Goal: Task Accomplishment & Management: Complete application form

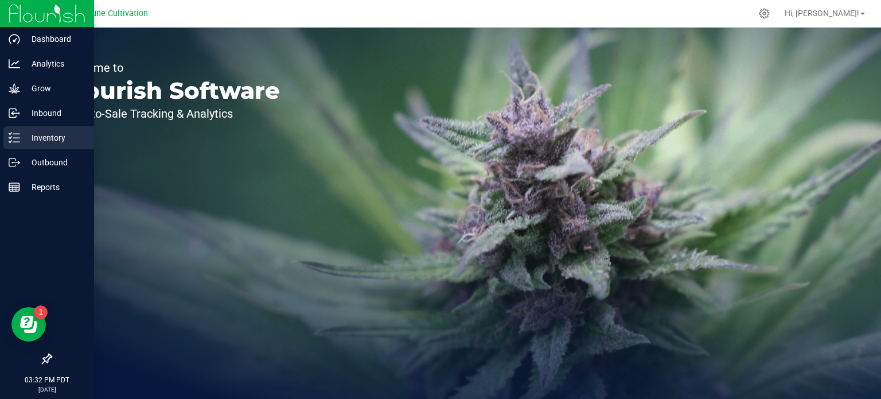
click at [18, 138] on icon at bounding box center [14, 137] width 11 height 11
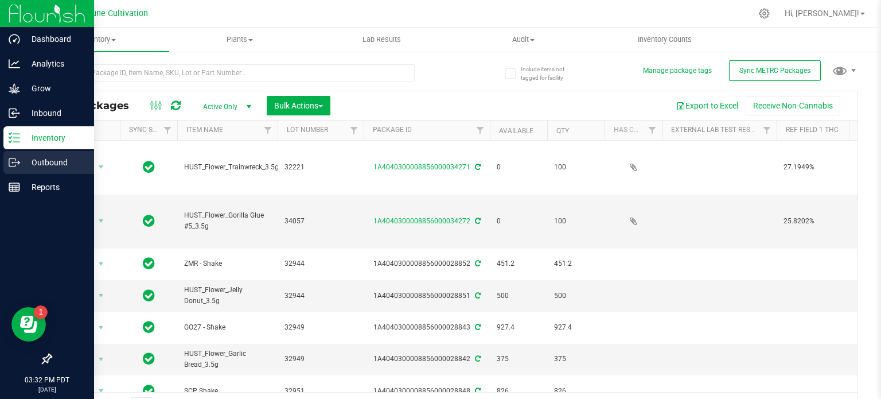
click at [16, 154] on div "Outbound" at bounding box center [48, 162] width 91 height 23
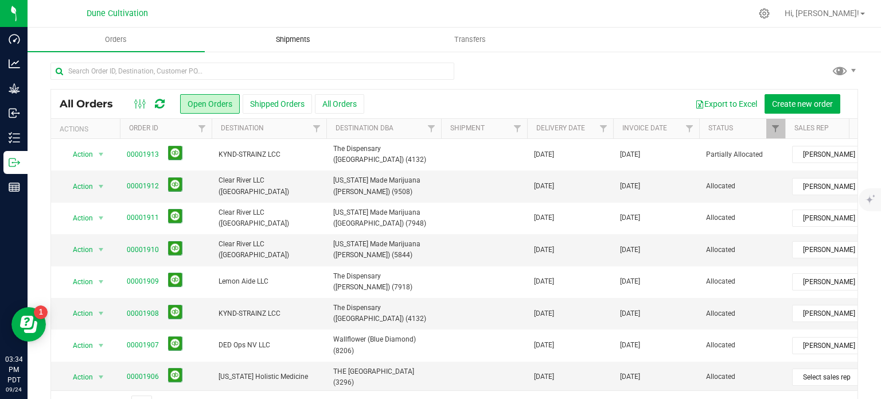
click at [287, 36] on span "Shipments" at bounding box center [292, 39] width 65 height 10
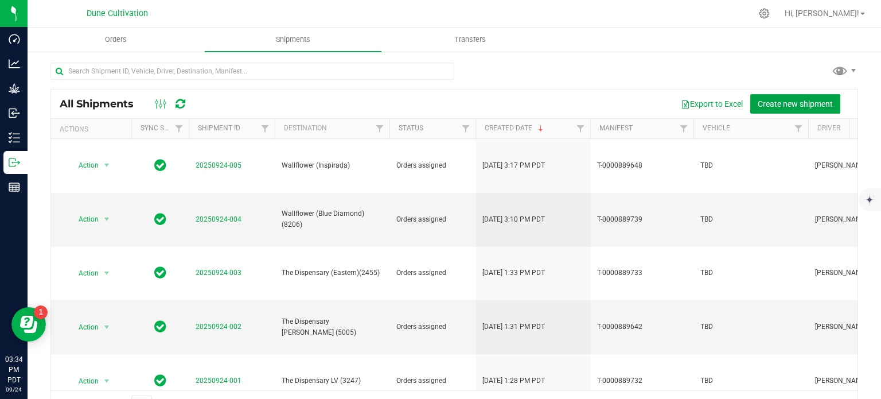
click at [784, 104] on span "Create new shipment" at bounding box center [795, 103] width 75 height 9
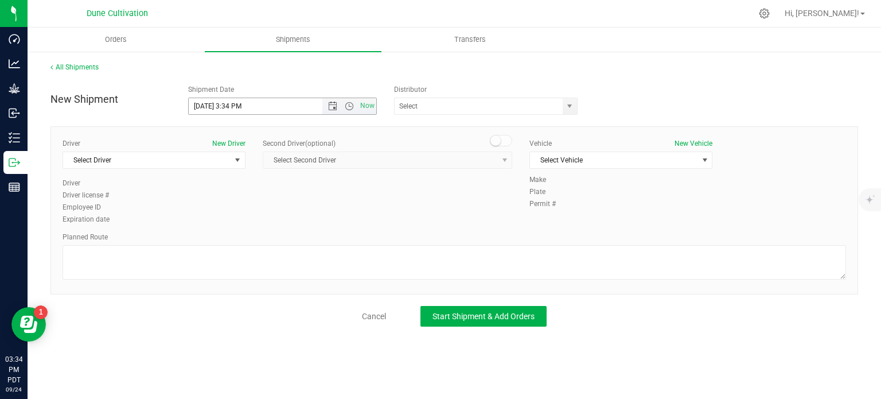
click at [209, 104] on input "9/24/2025 3:34 PM" at bounding box center [266, 106] width 154 height 16
click at [289, 92] on div "Shipment Date" at bounding box center [282, 89] width 189 height 10
click at [271, 113] on input "9/25/2025 3:34 PM" at bounding box center [266, 106] width 154 height 16
click at [568, 112] on span "select" at bounding box center [570, 106] width 14 height 16
type input "9/25/2025 12:00 PM"
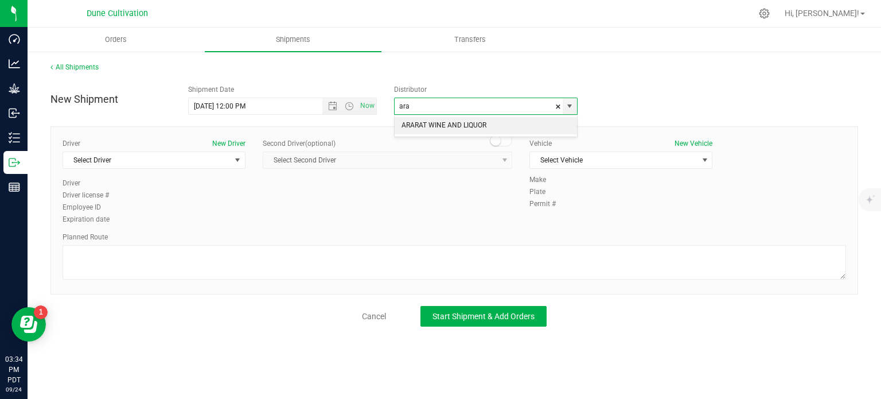
click at [467, 128] on li "ARARAT WINE AND LIQUOR" at bounding box center [486, 125] width 182 height 17
type input "ARARAT WINE AND LIQUOR"
click at [216, 165] on span "Select Driver" at bounding box center [146, 160] width 167 height 16
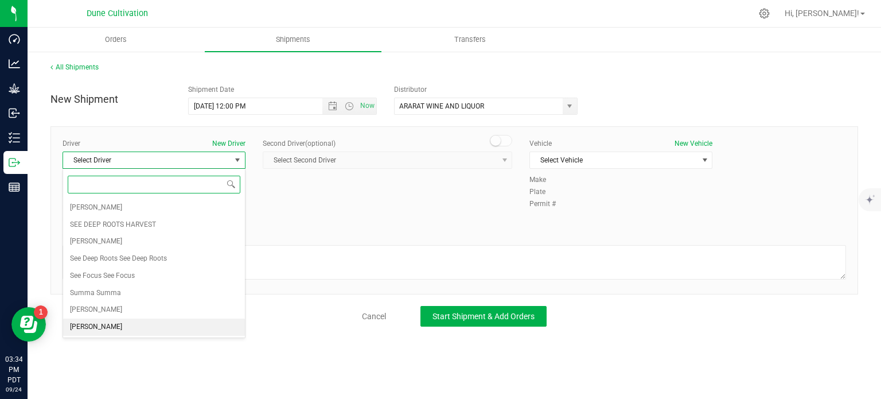
click at [84, 325] on span "TBD TBD" at bounding box center [96, 326] width 52 height 15
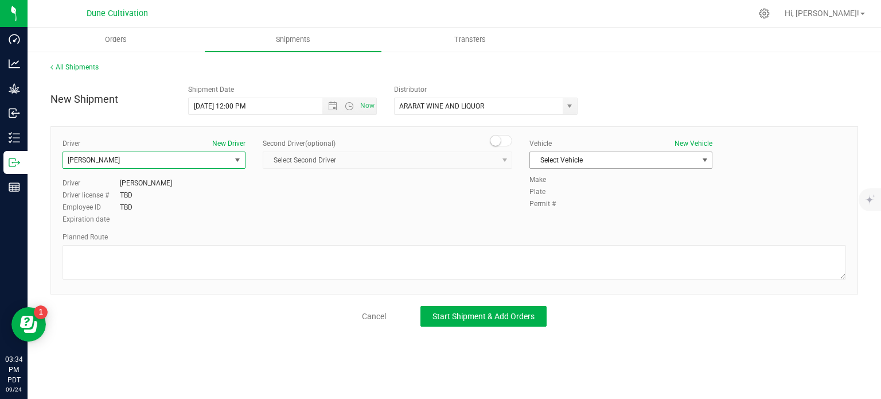
click at [624, 167] on span "Select Vehicle" at bounding box center [613, 160] width 167 height 16
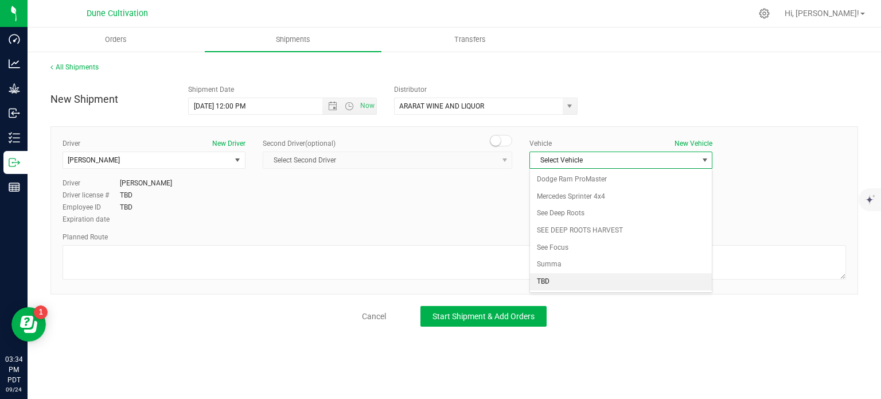
click at [579, 279] on li "TBD" at bounding box center [621, 281] width 182 height 17
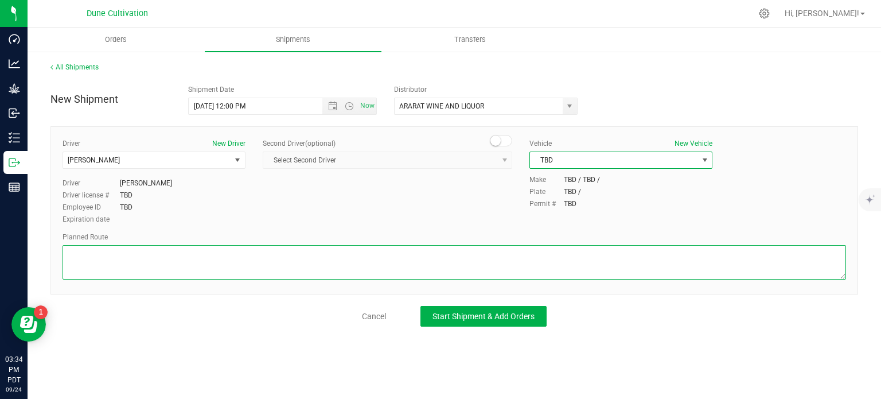
click at [278, 267] on textarea at bounding box center [454, 262] width 783 height 34
click at [161, 276] on textarea at bounding box center [454, 262] width 783 height 34
paste textarea "Head west on E Colton Ave toward Bucyrus Erie  0.2 mi Turn left onto N 5th St …"
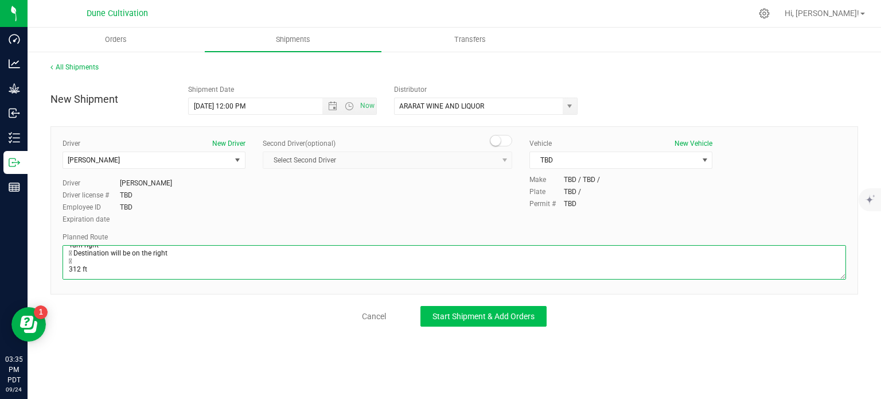
type textarea "Head west on E Colton Ave toward Bucyrus Erie  0.2 mi Turn left onto N 5th St …"
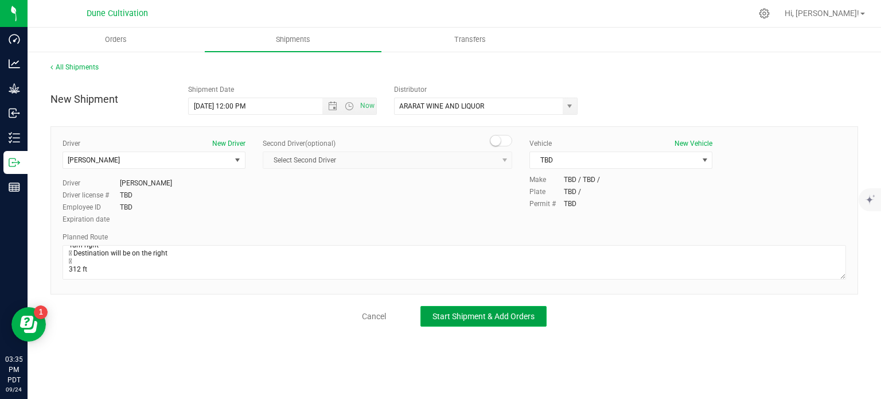
click at [512, 321] on button "Start Shipment & Add Orders" at bounding box center [483, 316] width 126 height 21
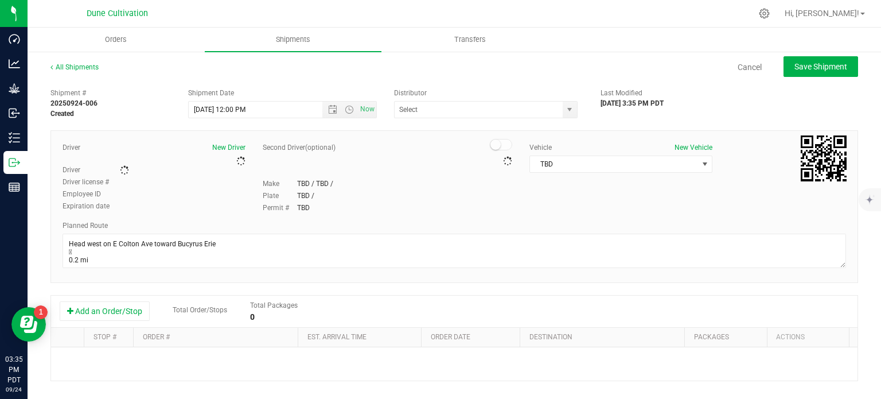
type input "ARARAT WINE AND LIQUOR"
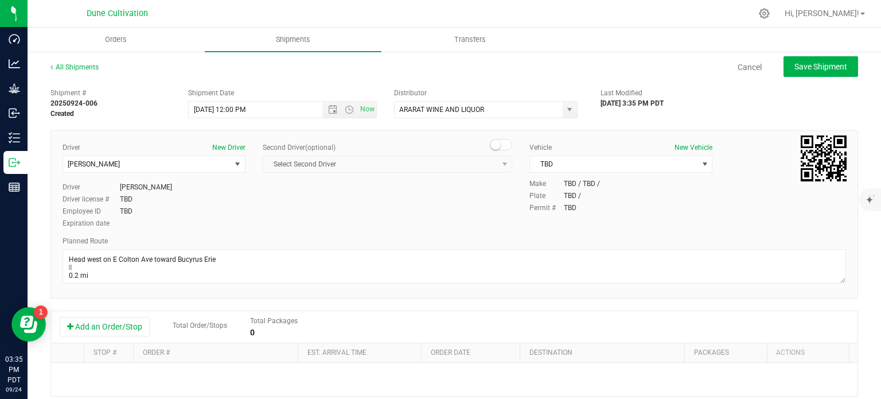
click at [86, 339] on div "Add an Order/Stop Total Order/Stops Total Packages 0" at bounding box center [454, 327] width 806 height 32
click at [91, 332] on button "Add an Order/Stop" at bounding box center [105, 326] width 90 height 19
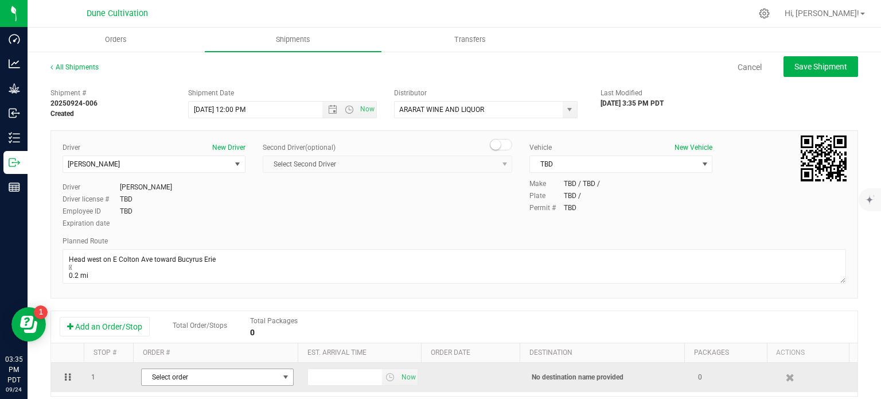
click at [178, 374] on span "Select order" at bounding box center [210, 377] width 137 height 16
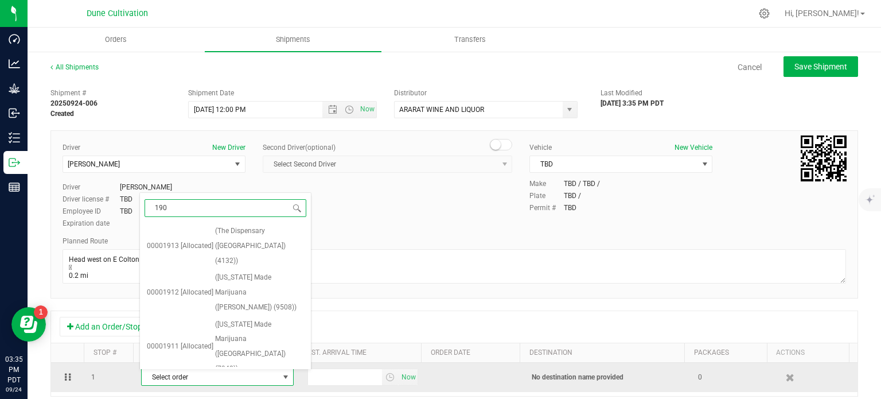
type input "1902"
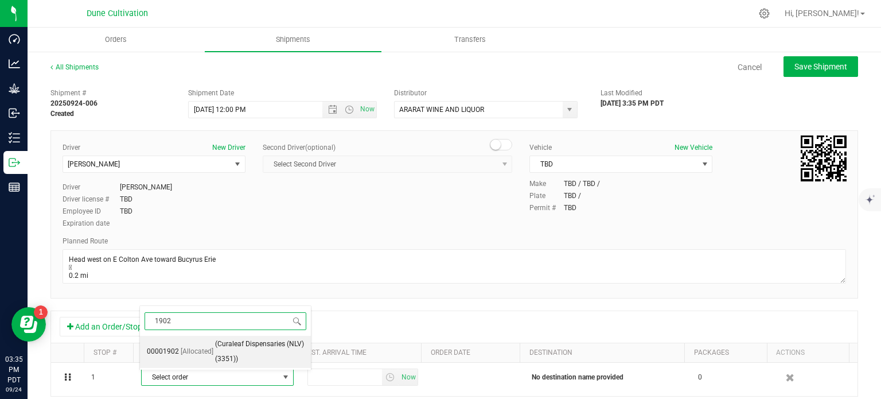
click at [215, 347] on span "(Curaleaf Dispensaries (NLV) (3351))" at bounding box center [259, 351] width 89 height 29
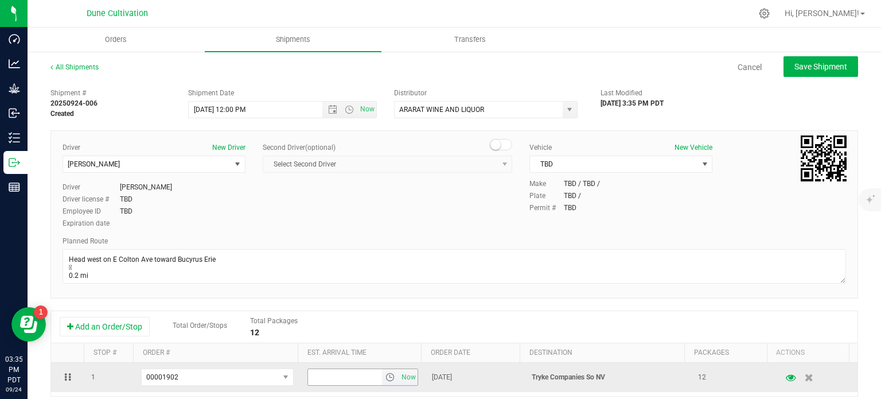
click at [325, 377] on input "text" at bounding box center [345, 377] width 75 height 16
type input "3:00 PM"
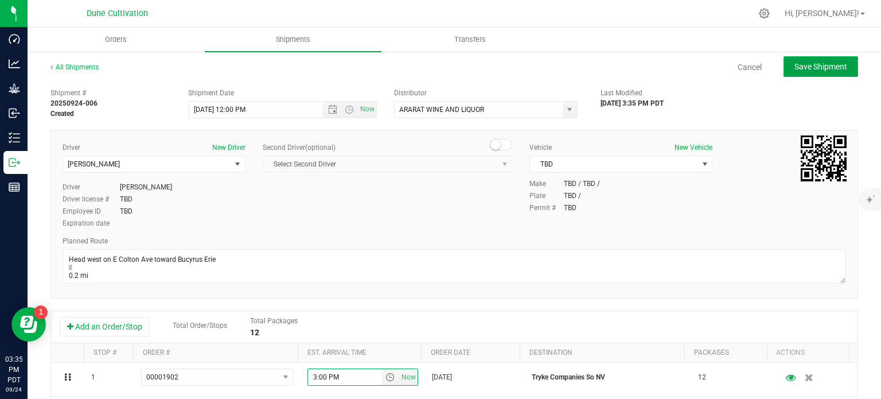
click at [810, 76] on button "Save Shipment" at bounding box center [820, 66] width 75 height 21
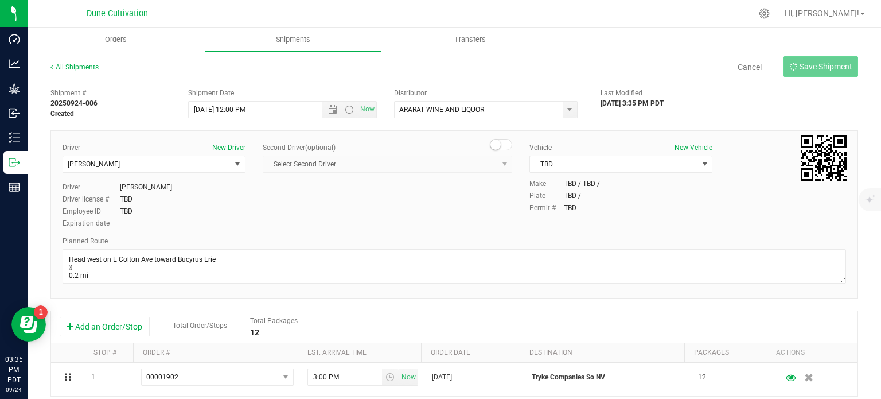
type input "9/25/2025 7:00 PM"
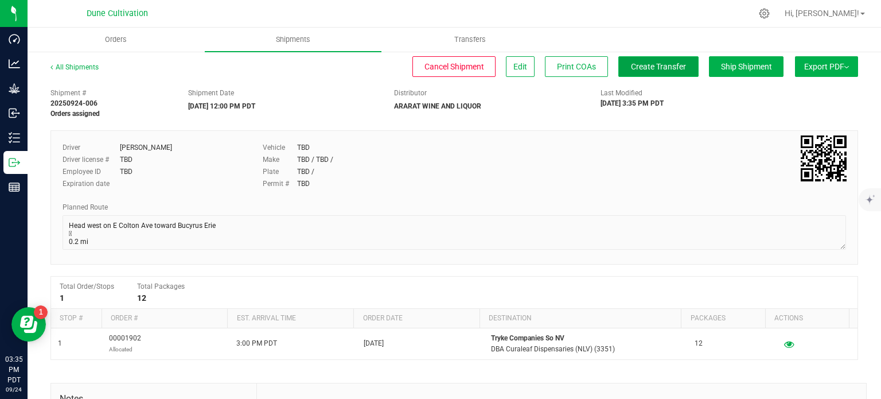
click at [638, 62] on span "Create Transfer" at bounding box center [658, 66] width 55 height 9
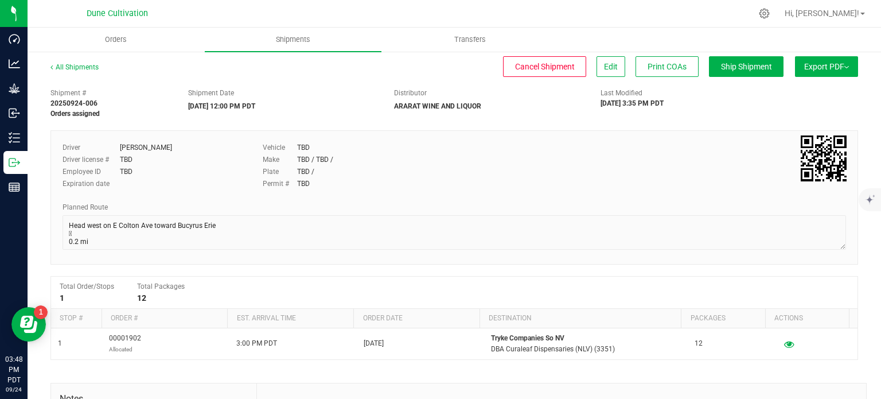
click at [294, 54] on div "All Shipments Cancel Shipment Edit Print COAs Ship Shipment Export PDF Manifest…" at bounding box center [454, 299] width 853 height 498
click at [289, 35] on span "Shipments" at bounding box center [292, 39] width 65 height 10
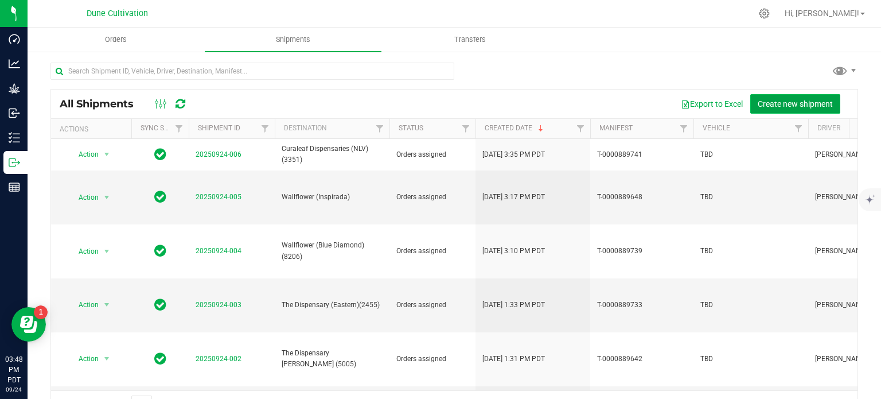
click at [780, 101] on span "Create new shipment" at bounding box center [795, 103] width 75 height 9
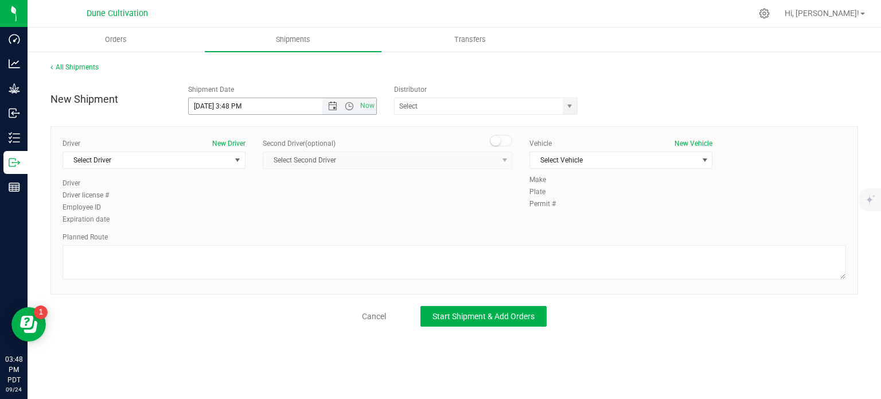
click at [208, 105] on input "9/24/2025 3:48 PM" at bounding box center [266, 106] width 154 height 16
drag, startPoint x: 256, startPoint y: 107, endPoint x: 229, endPoint y: 110, distance: 27.0
click at [229, 110] on input "9/25/2025 3:48 PM" at bounding box center [266, 106] width 154 height 16
click at [573, 106] on span "select" at bounding box center [569, 105] width 9 height 9
type input "9/25/2025 12:00 PM"
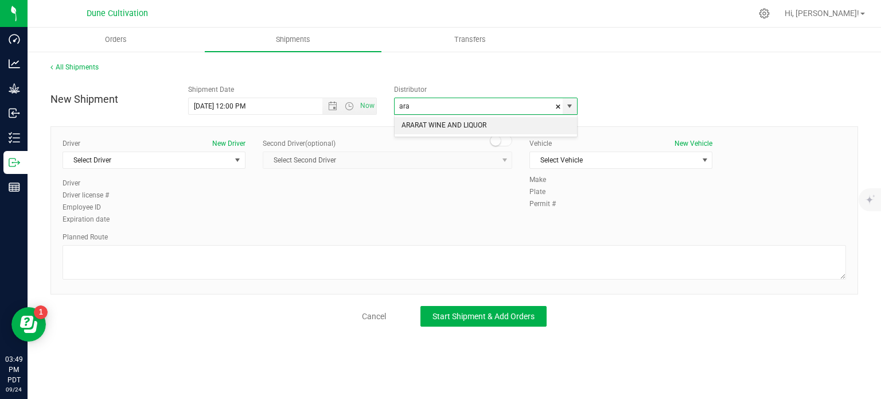
click at [470, 123] on li "ARARAT WINE AND LIQUOR" at bounding box center [486, 125] width 182 height 17
type input "ARARAT WINE AND LIQUOR"
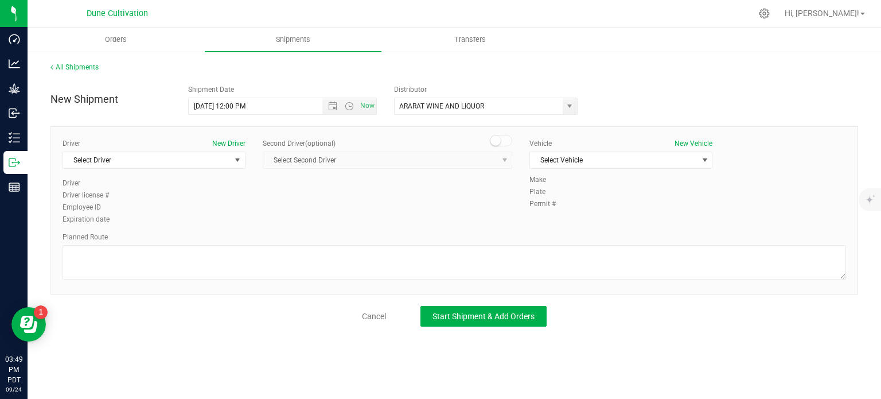
click at [247, 160] on div "Driver New Driver Select Driver Select Driver Mkrtich Badoyan SEE DEEP ROOTS HA…" at bounding box center [154, 182] width 200 height 88
click at [225, 162] on span "Select Driver" at bounding box center [146, 160] width 167 height 16
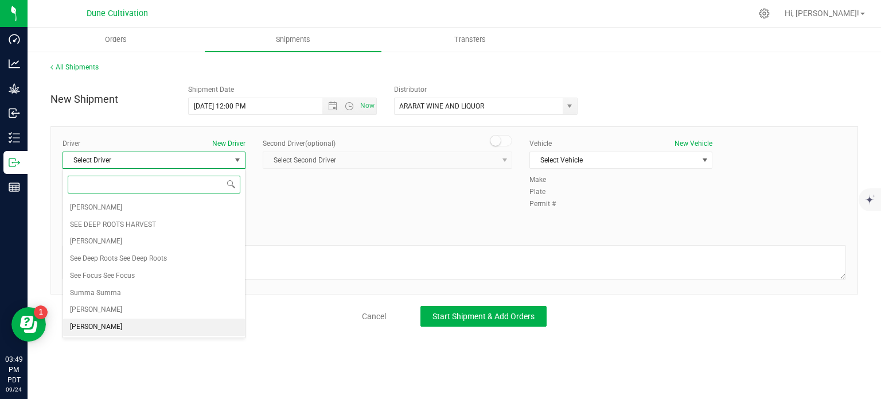
click at [134, 328] on li "TBD TBD" at bounding box center [154, 326] width 182 height 17
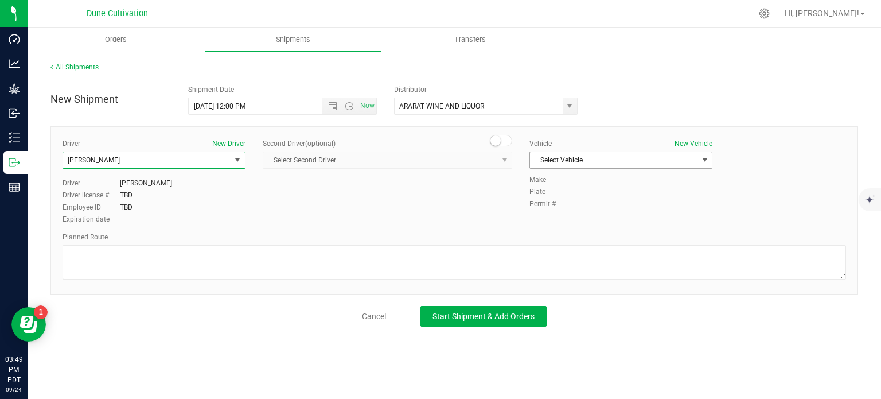
click at [573, 166] on span "Select Vehicle" at bounding box center [613, 160] width 167 height 16
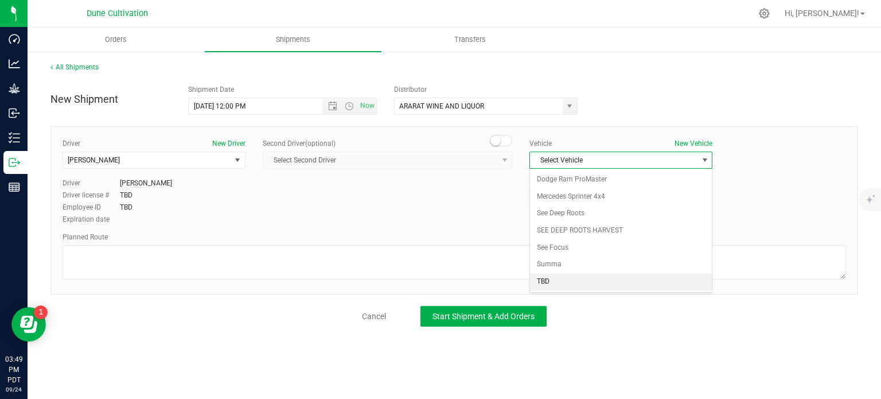
click at [564, 282] on li "TBD" at bounding box center [621, 281] width 182 height 17
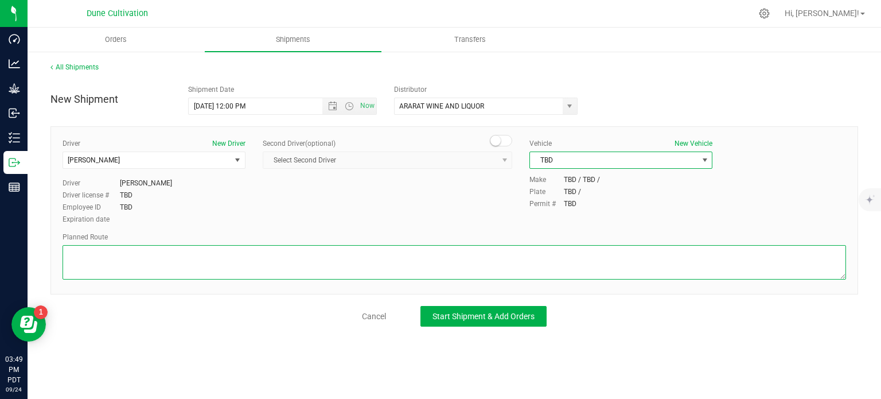
click at [276, 263] on textarea at bounding box center [454, 262] width 783 height 34
paste textarea "Follow Bucyrus Erie to E Cheyenne Ave 49 sec (0.3 mi)  Take I-15 S to S Highla…"
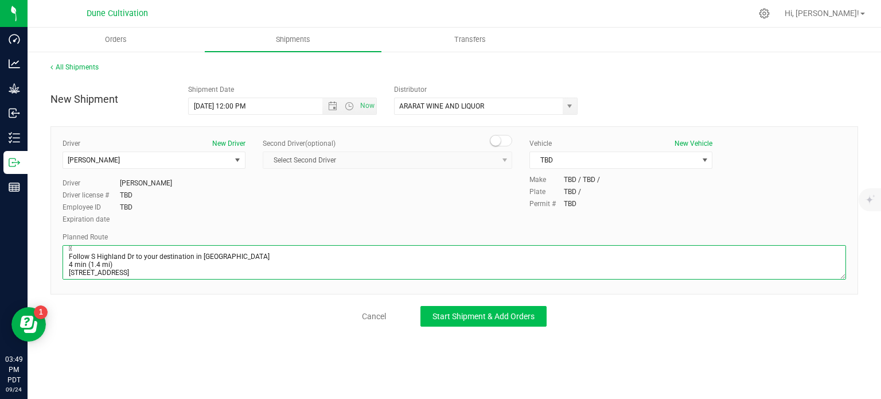
type textarea "Follow Bucyrus Erie to E Cheyenne Ave 49 sec (0.3 mi)  Take I-15 S to S Highla…"
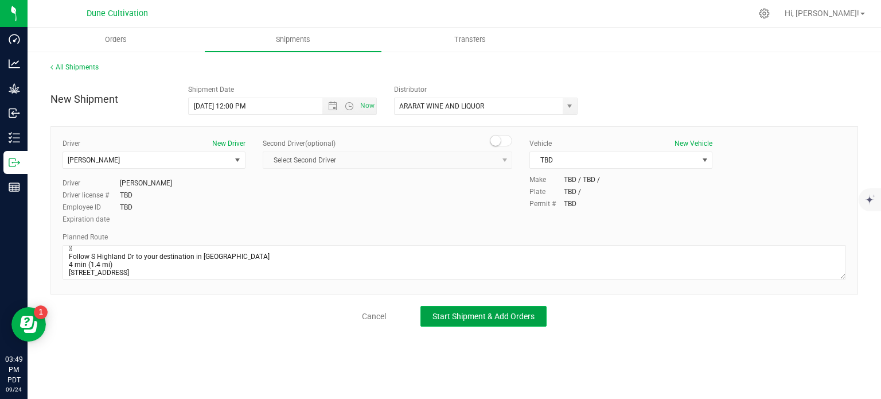
click at [456, 317] on span "Start Shipment & Add Orders" at bounding box center [483, 315] width 102 height 9
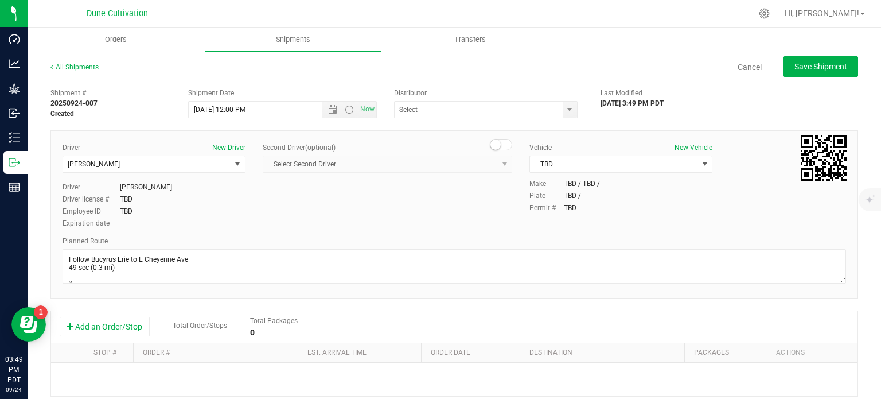
type input "ARARAT WINE AND LIQUOR"
click at [117, 333] on button "Add an Order/Stop" at bounding box center [105, 326] width 90 height 19
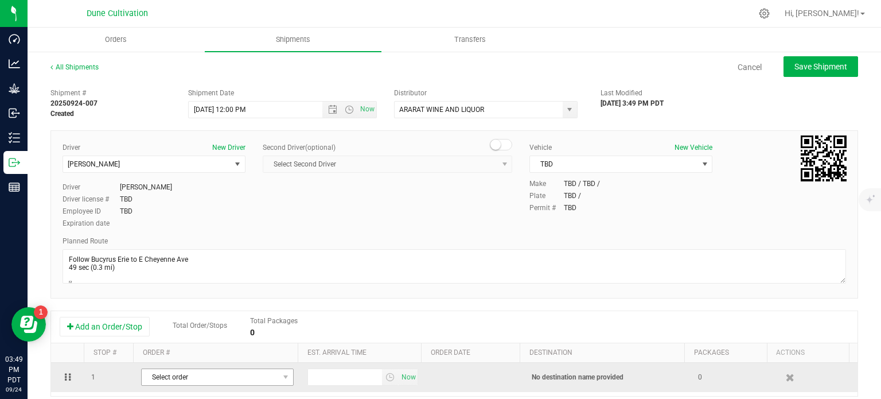
click at [197, 369] on td "Select order 00001913 00001912 00001911 00001910 00001909 00001908 00001907 000…" at bounding box center [217, 376] width 166 height 29
click at [197, 378] on span "Select order" at bounding box center [210, 377] width 137 height 16
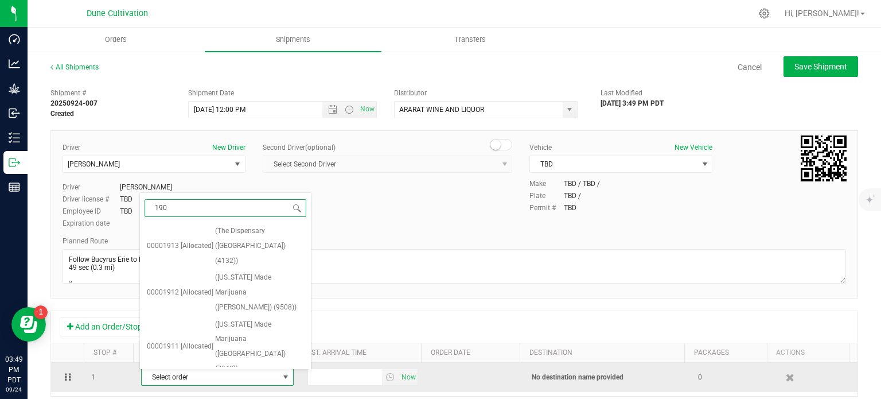
type input "1900"
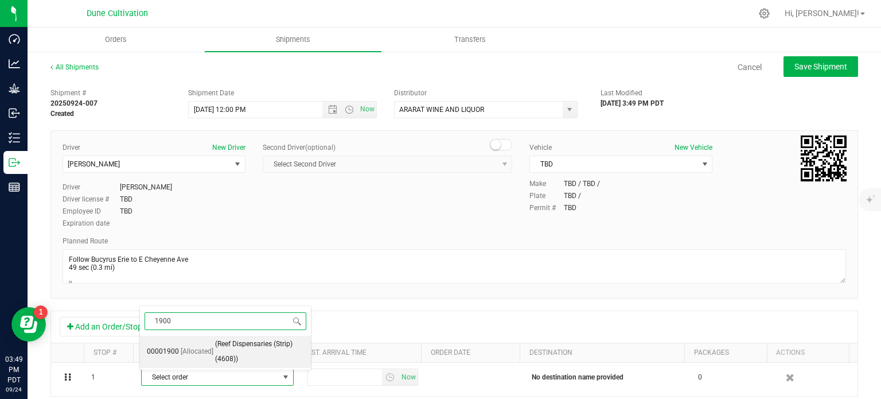
click at [195, 348] on span "[Allocated]" at bounding box center [197, 351] width 33 height 15
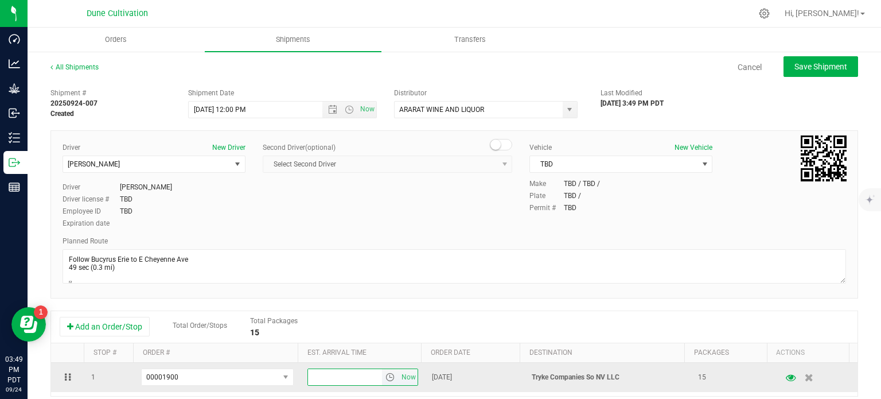
click at [342, 369] on input "text" at bounding box center [345, 377] width 75 height 16
type input "3:00 PM"
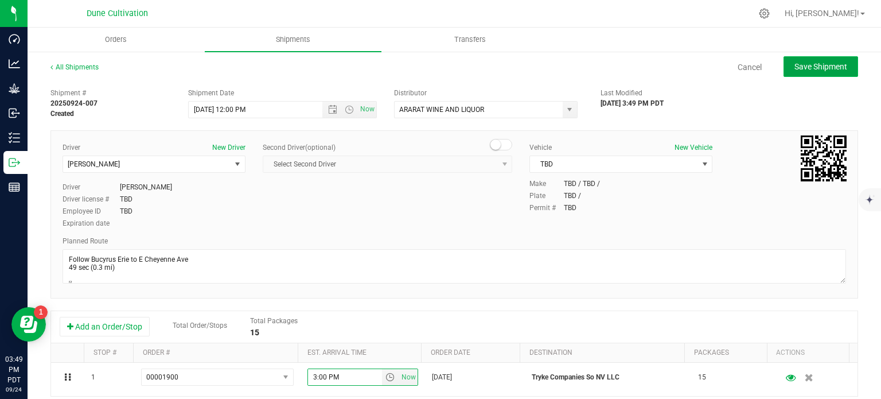
click at [792, 72] on button "Save Shipment" at bounding box center [820, 66] width 75 height 21
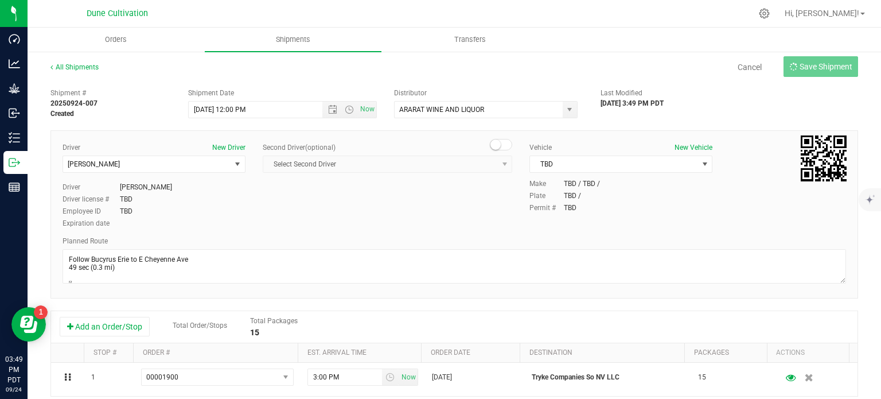
type input "9/25/2025 7:00 PM"
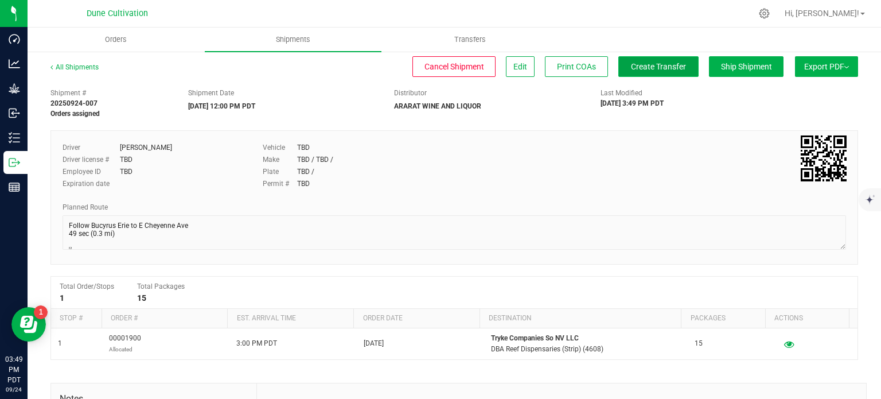
click at [670, 69] on span "Create Transfer" at bounding box center [658, 66] width 55 height 9
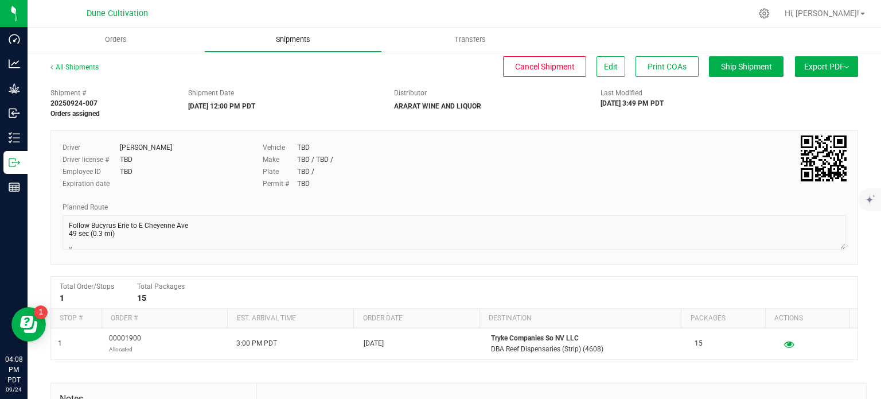
click at [298, 42] on span "Shipments" at bounding box center [292, 39] width 65 height 10
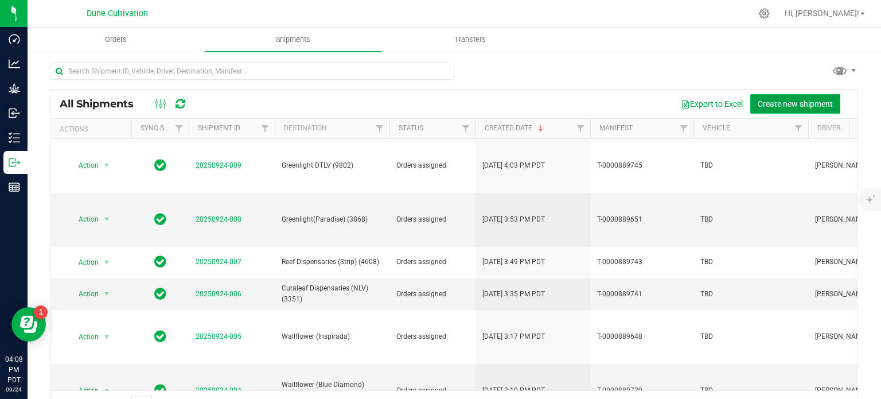
click at [790, 107] on span "Create new shipment" at bounding box center [795, 103] width 75 height 9
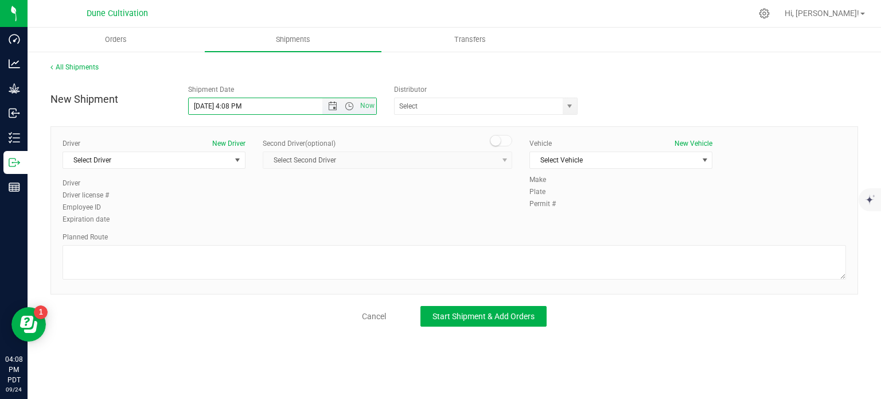
click at [209, 103] on input "9/24/2025 4:08 PM" at bounding box center [266, 106] width 154 height 16
drag, startPoint x: 257, startPoint y: 109, endPoint x: 229, endPoint y: 107, distance: 27.6
click at [229, 107] on input "9/25/2025 4:08 PM" at bounding box center [266, 106] width 154 height 16
click at [569, 111] on span "select" at bounding box center [570, 106] width 14 height 16
type input "9/25/2025 12:00 PM"
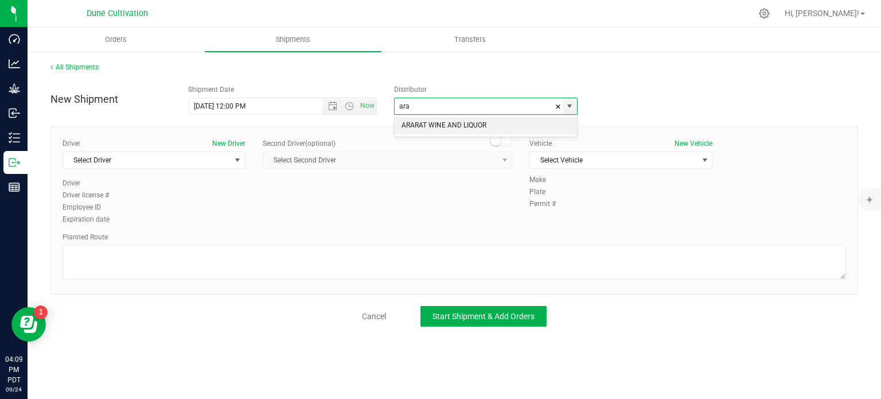
click at [483, 119] on li "ARARAT WINE AND LIQUOR" at bounding box center [486, 125] width 182 height 17
type input "ARARAT WINE AND LIQUOR"
click at [238, 165] on span "select" at bounding box center [238, 160] width 14 height 16
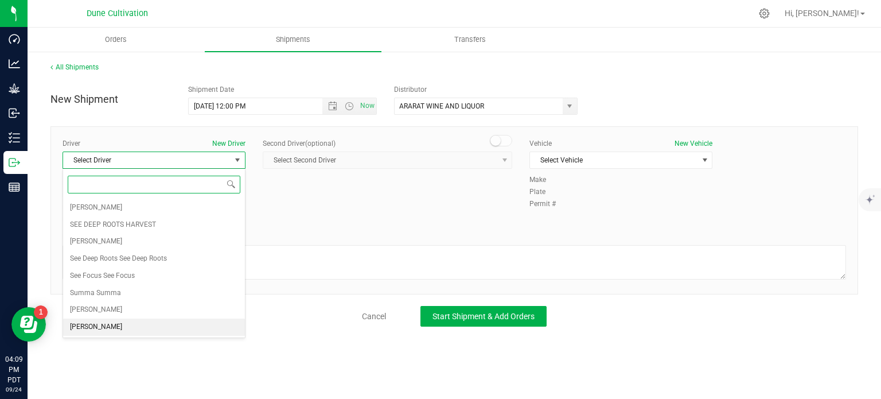
click at [72, 332] on span "TBD TBD" at bounding box center [96, 326] width 52 height 15
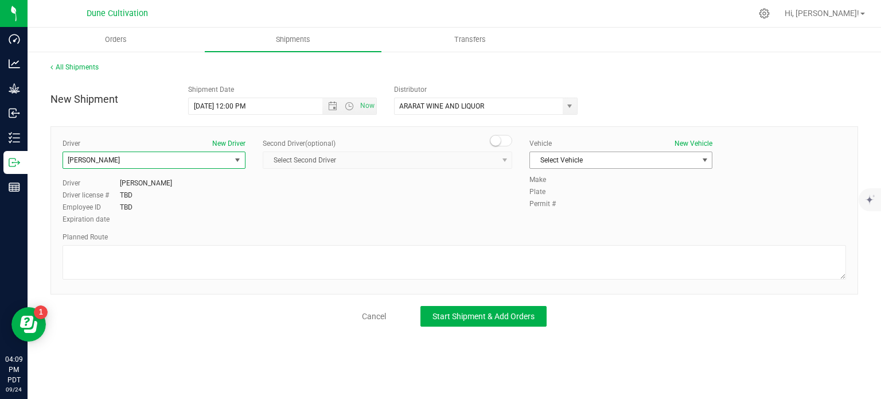
click at [591, 160] on span "Select Vehicle" at bounding box center [613, 160] width 167 height 16
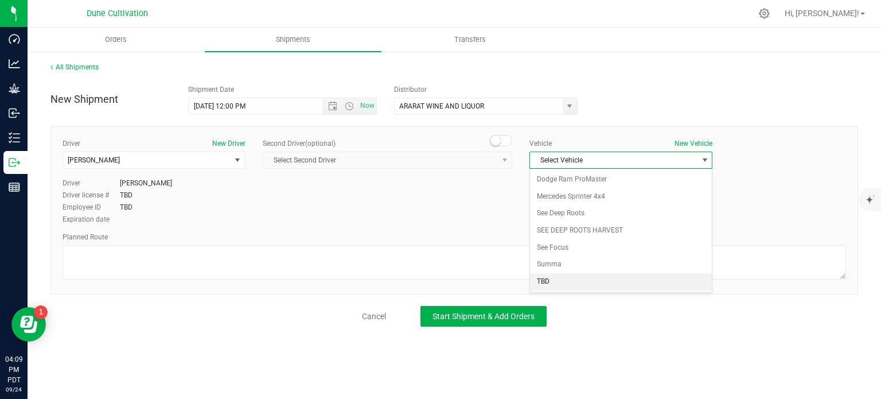
click at [541, 282] on li "TBD" at bounding box center [621, 281] width 182 height 17
drag, startPoint x: 181, startPoint y: 225, endPoint x: 170, endPoint y: 244, distance: 22.1
click at [175, 238] on div "Driver New Driver TBD TBD Select Driver Mkrtich Badoyan SEE DEEP ROOTS HARVEST …" at bounding box center [453, 210] width 807 height 168
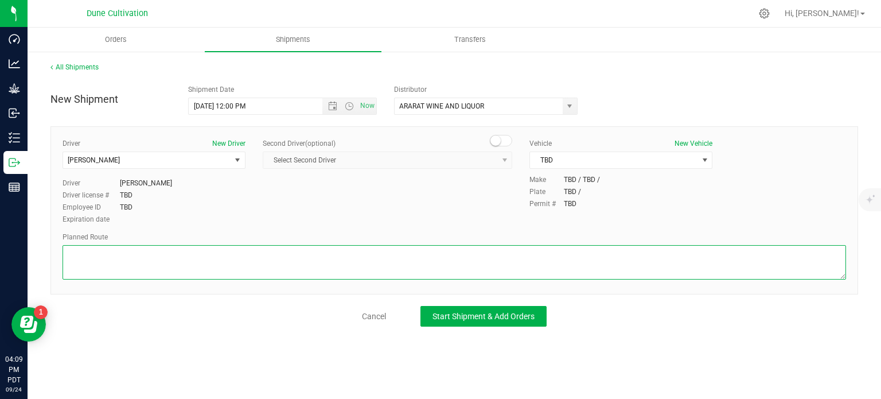
click at [170, 245] on textarea at bounding box center [454, 262] width 783 height 34
paste textarea "Get on I-15 S/US-93 S from E Cheyenne Ave 3 min (1.0 mi)  Follow I-15 S to NV-…"
type textarea "Get on I-15 S/US-93 S from E Cheyenne Ave 3 min (1.0 mi)  Follow I-15 S to NV-…"
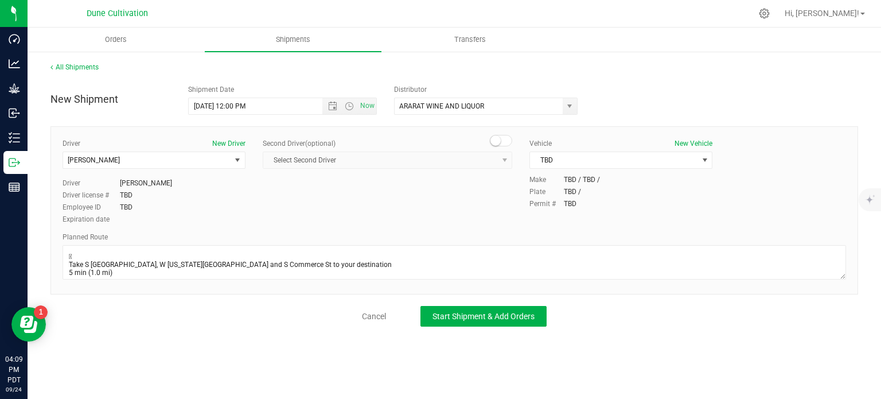
click at [465, 326] on div "All Shipments New Shipment Shipment Date 9/25/2025 12:00 PM Now Distributor ARA…" at bounding box center [454, 193] width 853 height 287
click at [465, 314] on span "Start Shipment & Add Orders" at bounding box center [483, 315] width 102 height 9
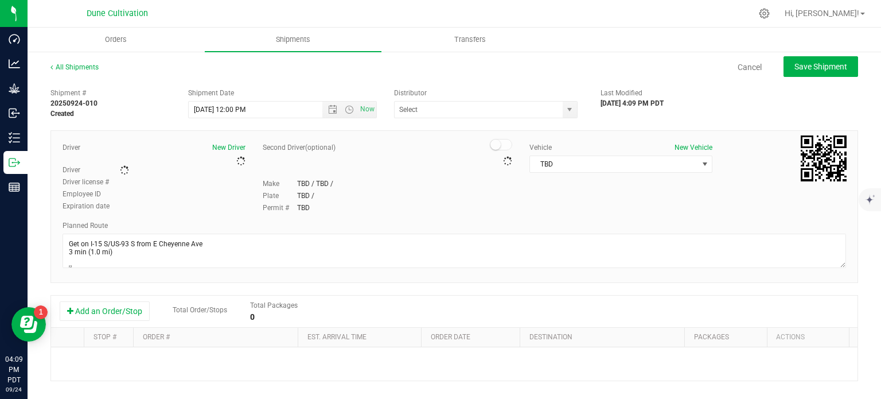
type input "ARARAT WINE AND LIQUOR"
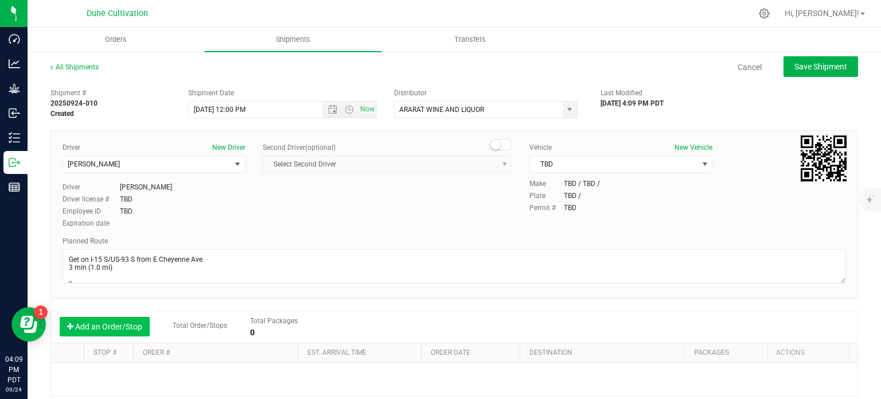
click at [116, 322] on button "Add an Order/Stop" at bounding box center [105, 326] width 90 height 19
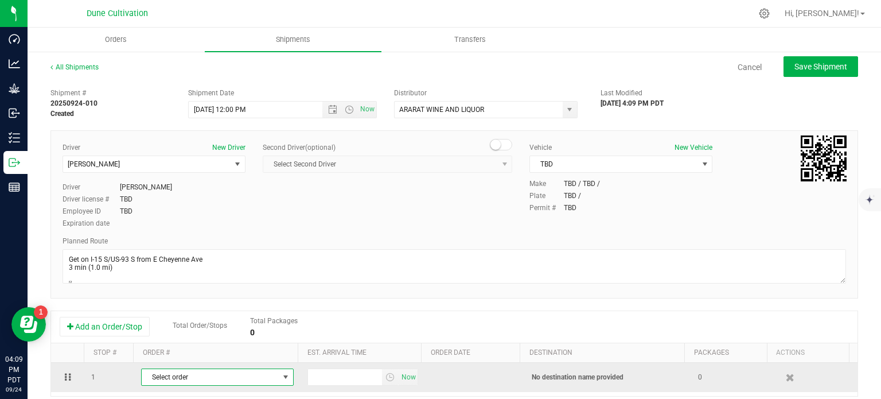
click at [201, 380] on span "Select order" at bounding box center [210, 377] width 137 height 16
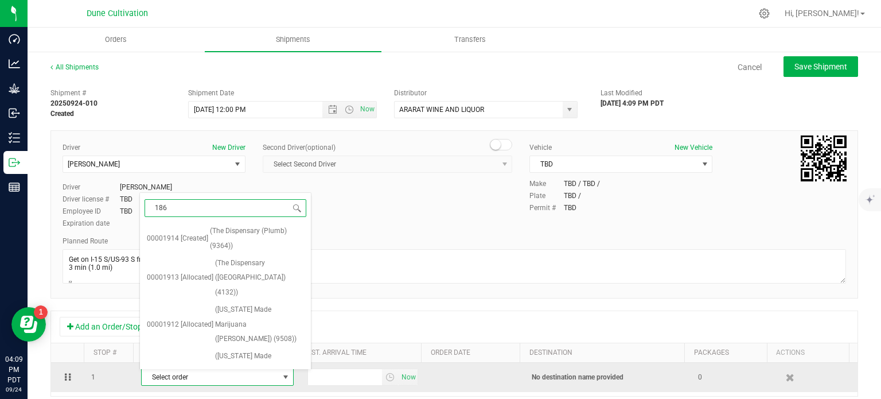
type input "1864"
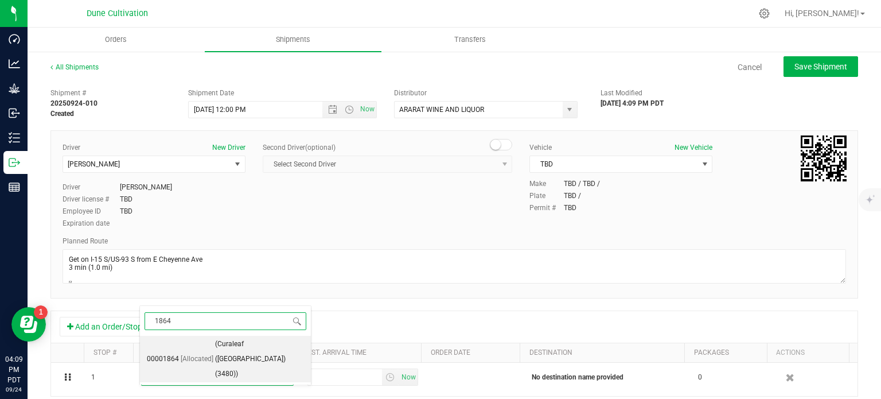
click at [215, 353] on span "(Curaleaf (Las Vegas Blvd) (3480))" at bounding box center [259, 359] width 89 height 44
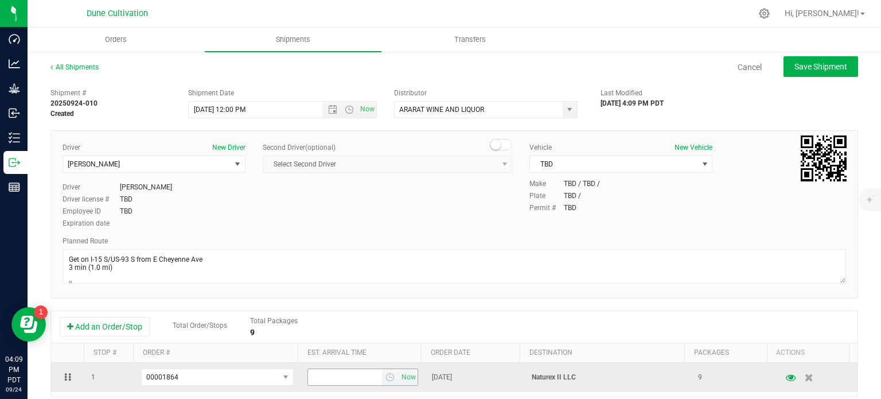
click at [327, 380] on input "text" at bounding box center [345, 377] width 75 height 16
type input "3:00 PM"
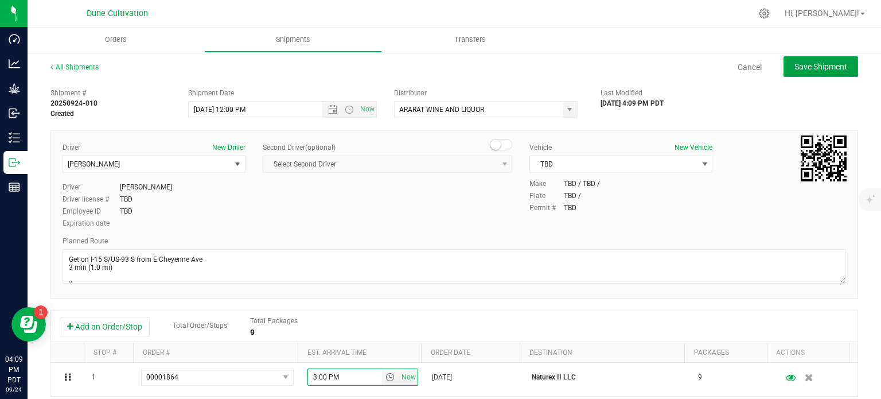
click at [811, 75] on button "Save Shipment" at bounding box center [820, 66] width 75 height 21
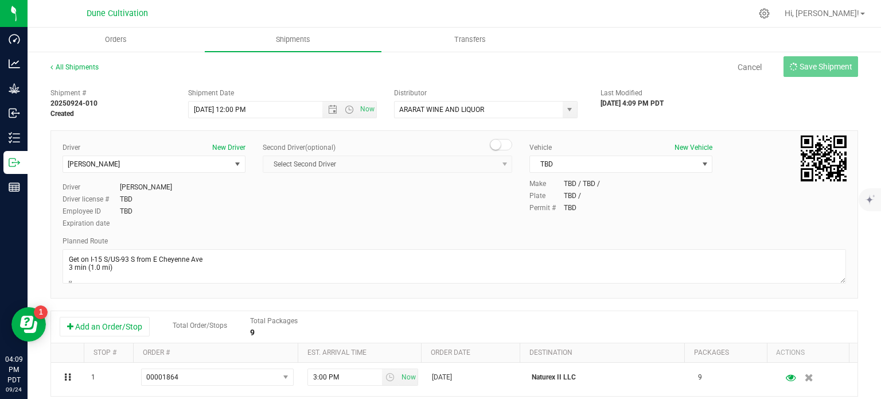
type input "9/25/2025 7:00 PM"
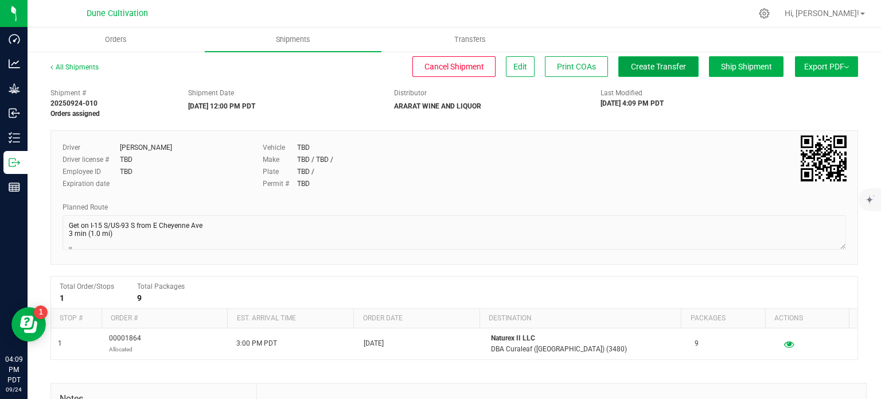
click at [631, 68] on span "Create Transfer" at bounding box center [658, 66] width 55 height 9
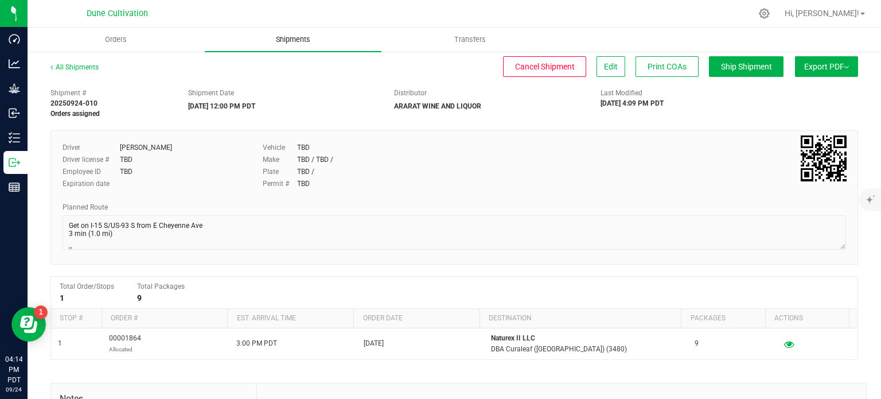
click at [297, 39] on span "Shipments" at bounding box center [292, 39] width 65 height 10
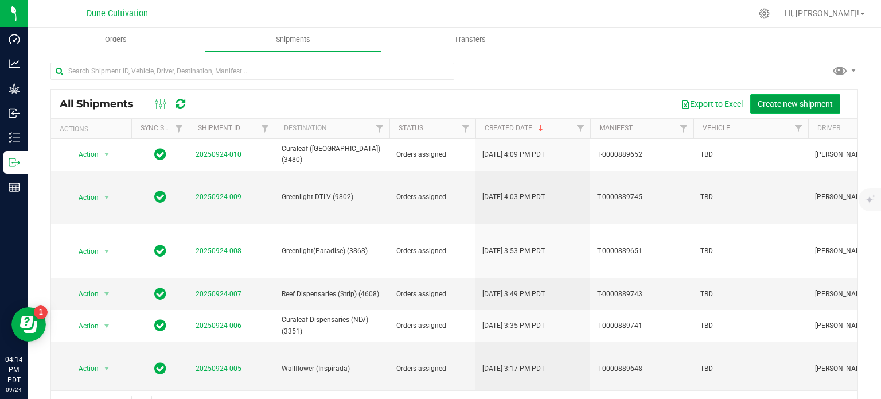
click at [771, 105] on span "Create new shipment" at bounding box center [795, 103] width 75 height 9
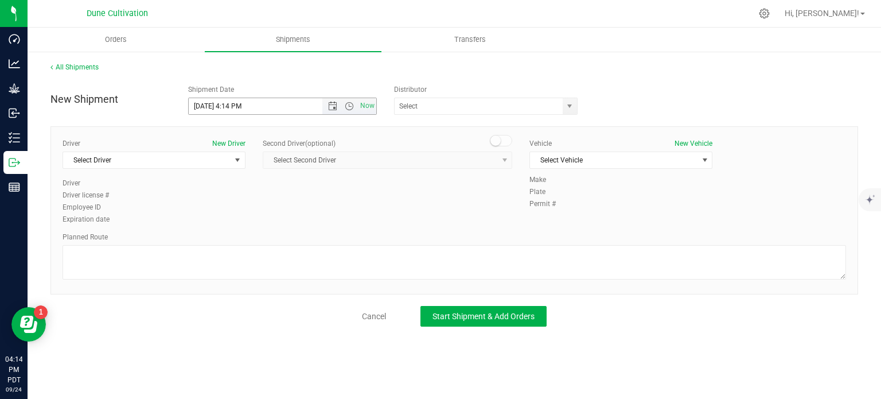
click at [208, 103] on input "9/24/2025 4:14 PM" at bounding box center [266, 106] width 154 height 16
click at [270, 112] on input "9/25/2025 4:14 PM" at bounding box center [266, 106] width 154 height 16
click at [575, 108] on span "select" at bounding box center [570, 106] width 14 height 16
type input "9/25/2025 12:00 PM"
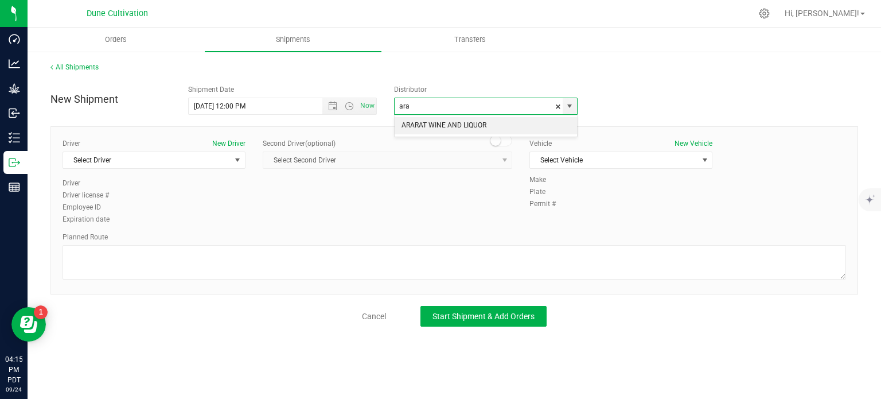
click at [459, 119] on li "ARARAT WINE AND LIQUOR" at bounding box center [486, 125] width 182 height 17
type input "ARARAT WINE AND LIQUOR"
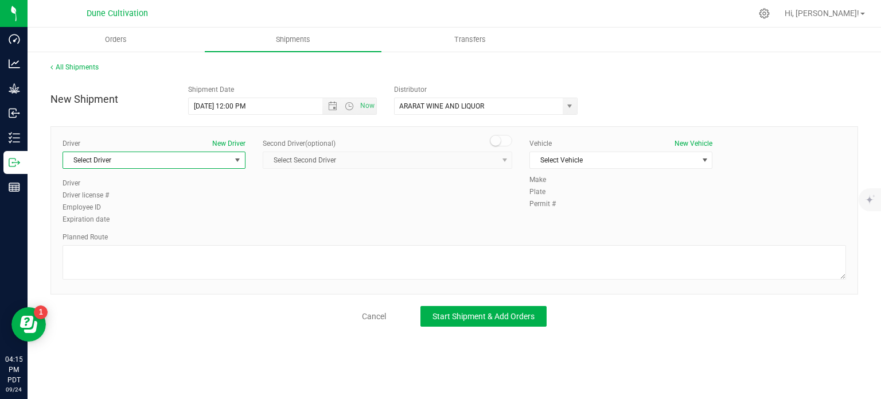
click at [245, 161] on span "Select Driver" at bounding box center [154, 159] width 183 height 17
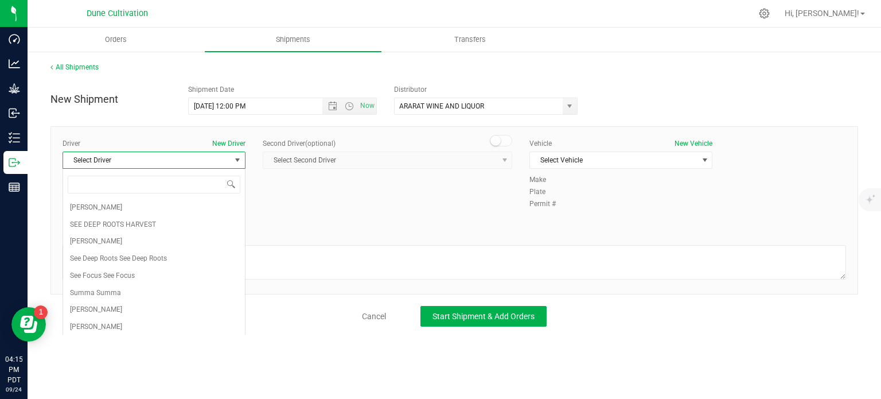
click at [237, 161] on span "select" at bounding box center [237, 159] width 9 height 9
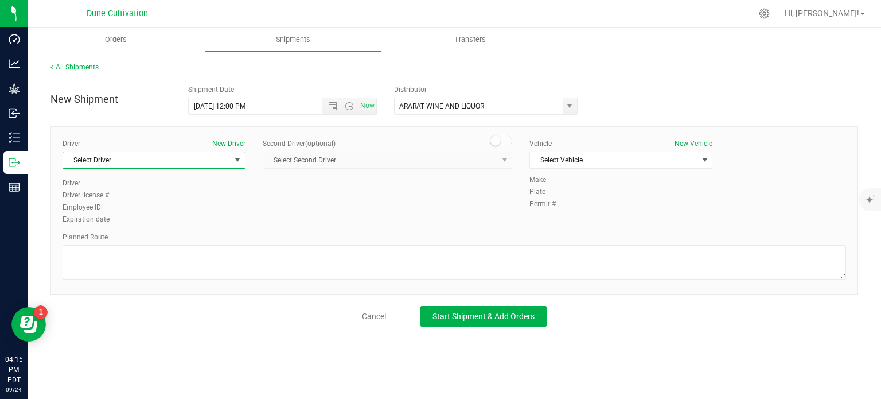
click at [237, 161] on span "select" at bounding box center [237, 159] width 9 height 9
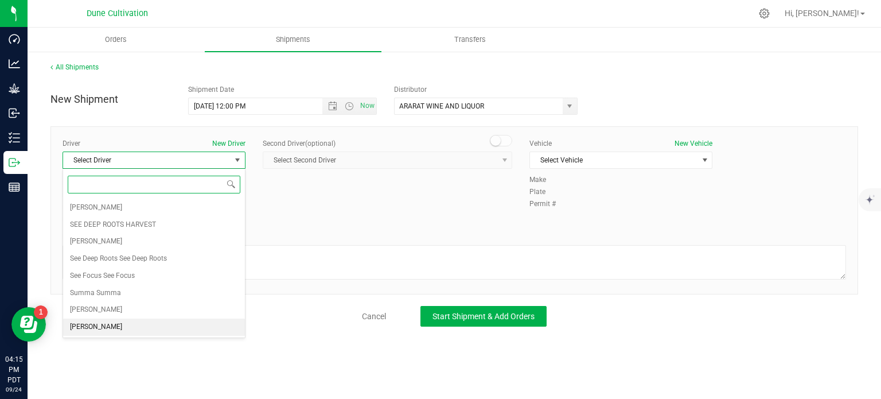
click at [155, 318] on li "TBD TBD" at bounding box center [154, 326] width 182 height 17
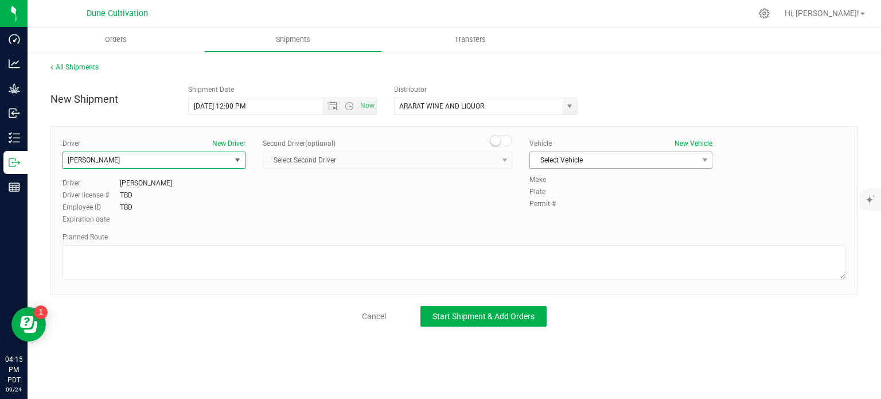
click at [631, 151] on span "Select Vehicle" at bounding box center [620, 159] width 183 height 17
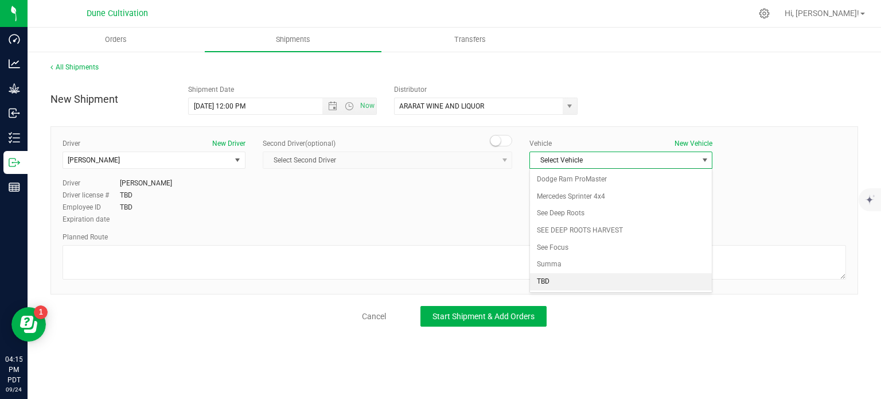
click at [552, 280] on li "TBD" at bounding box center [621, 281] width 182 height 17
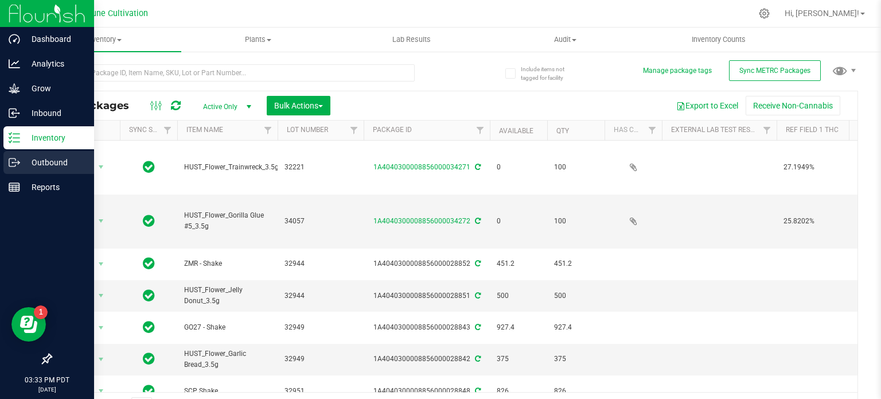
click at [27, 160] on p "Outbound" at bounding box center [54, 162] width 69 height 14
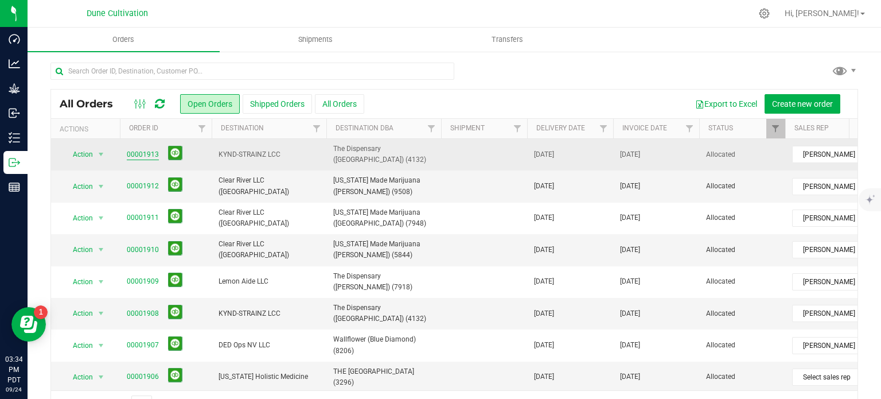
click at [146, 155] on link "00001913" at bounding box center [143, 154] width 32 height 11
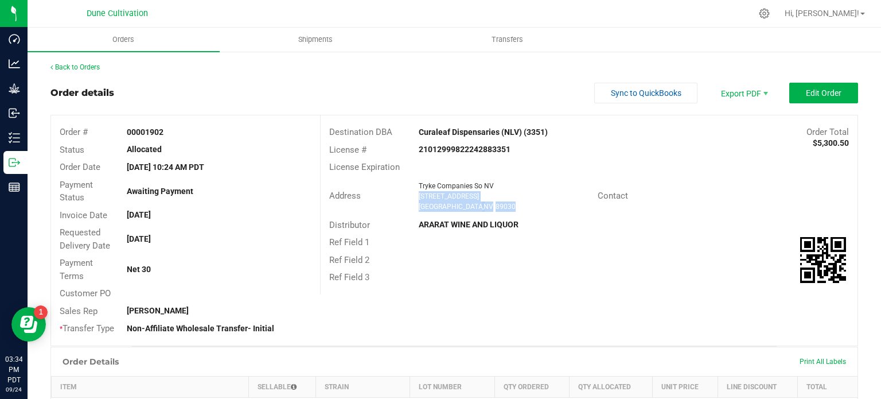
drag, startPoint x: 504, startPoint y: 208, endPoint x: 416, endPoint y: 194, distance: 89.5
click at [419, 194] on ngx-name-and-address "Tryke Companies So NV 1370 W. Cheyenne Ave#1 North las Vegas , NV 89030" at bounding box center [504, 196] width 170 height 31
copy ngx-name-and-address "1370 W. Cheyenne Ave#1 North las Vegas , NV 89030"
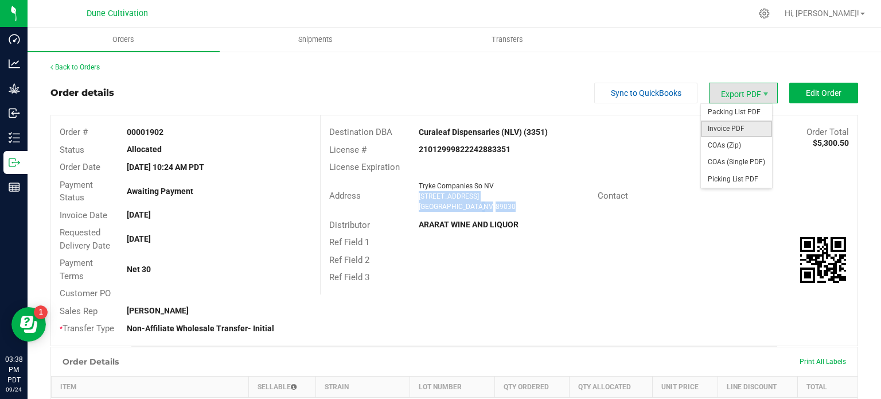
click at [727, 126] on span "Invoice PDF" at bounding box center [736, 128] width 71 height 17
click at [743, 165] on span "COAs (Single PDF)" at bounding box center [736, 162] width 71 height 17
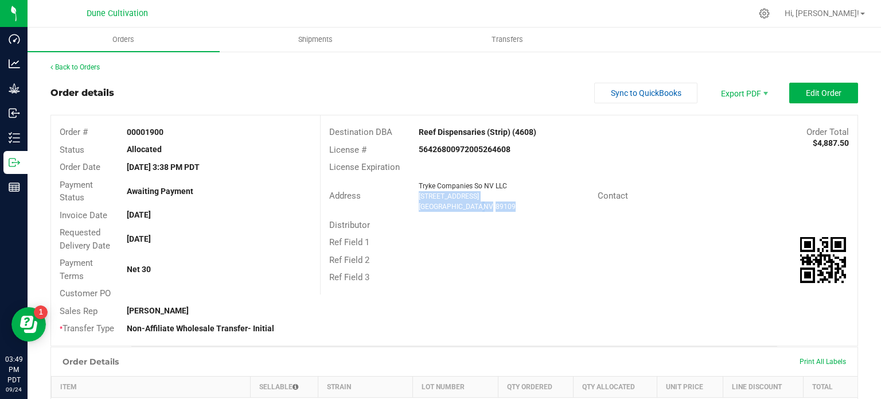
drag, startPoint x: 479, startPoint y: 209, endPoint x: 411, endPoint y: 197, distance: 68.7
click at [413, 197] on div "Tryke Companies So NV LLC 3400 Western Ave Las Vegas , NV 89109" at bounding box center [505, 196] width 185 height 31
copy ngx-name-and-address "3400 Western Ave Las Vegas , NV 89109"
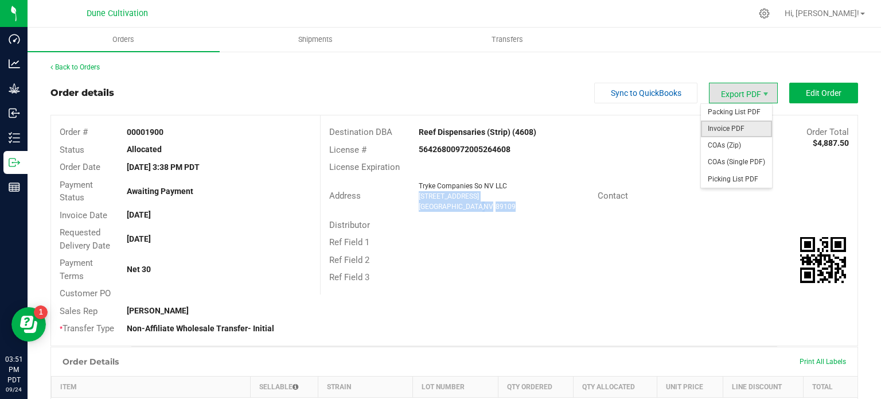
click at [732, 123] on span "Invoice PDF" at bounding box center [736, 128] width 71 height 17
click at [745, 167] on span "COAs (Single PDF)" at bounding box center [736, 162] width 71 height 17
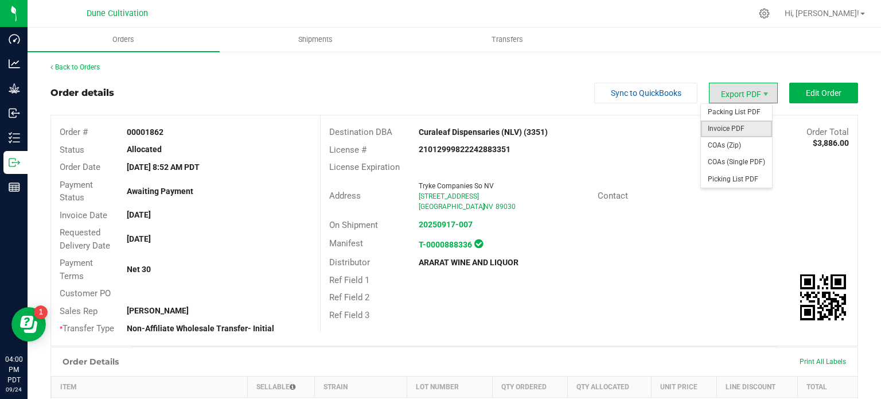
click at [722, 131] on span "Invoice PDF" at bounding box center [736, 128] width 71 height 17
click at [733, 162] on span "COAs (Single PDF)" at bounding box center [736, 162] width 71 height 17
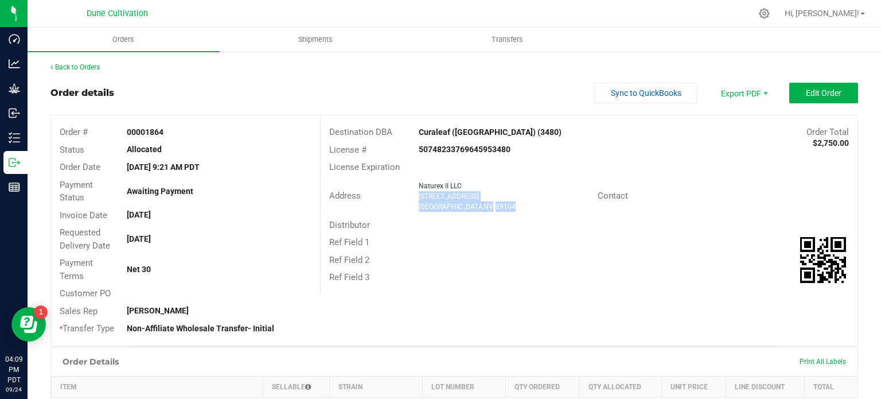
drag, startPoint x: 487, startPoint y: 208, endPoint x: 415, endPoint y: 196, distance: 73.9
click at [419, 196] on ngx-name-and-address "Naturex II LLC 1736 Las Vegas Blvd Las Vegas , NV 89104" at bounding box center [504, 196] width 170 height 31
copy ngx-name-and-address "1736 Las Vegas Blvd Las Vegas , NV 89104"
drag, startPoint x: 484, startPoint y: 204, endPoint x: 411, endPoint y: 192, distance: 74.3
click at [413, 192] on div "Tryke Companies So NV LLC 3400 Western Ave Las Vegas , NV 89109" at bounding box center [505, 196] width 185 height 31
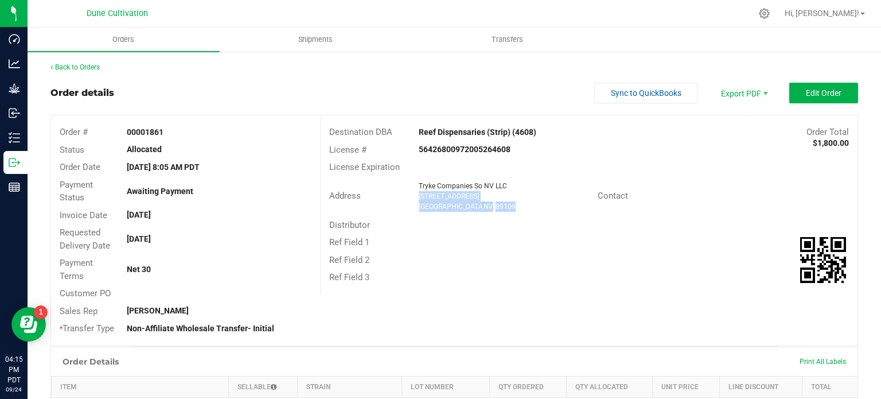
copy ngx-name-and-address "3400 Western Ave Las Vegas , NV 89109"
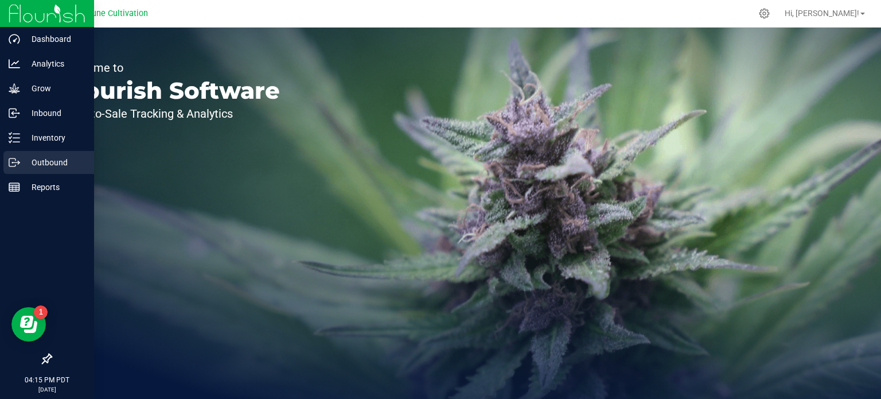
click at [41, 162] on p "Outbound" at bounding box center [54, 162] width 69 height 14
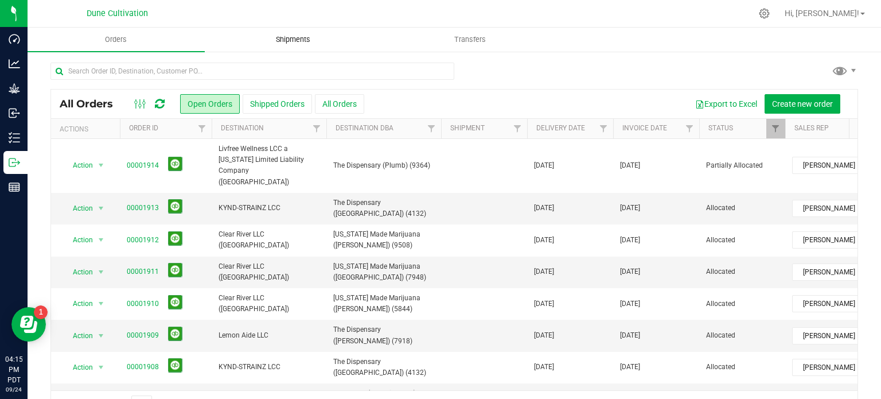
click at [298, 37] on span "Shipments" at bounding box center [292, 39] width 65 height 10
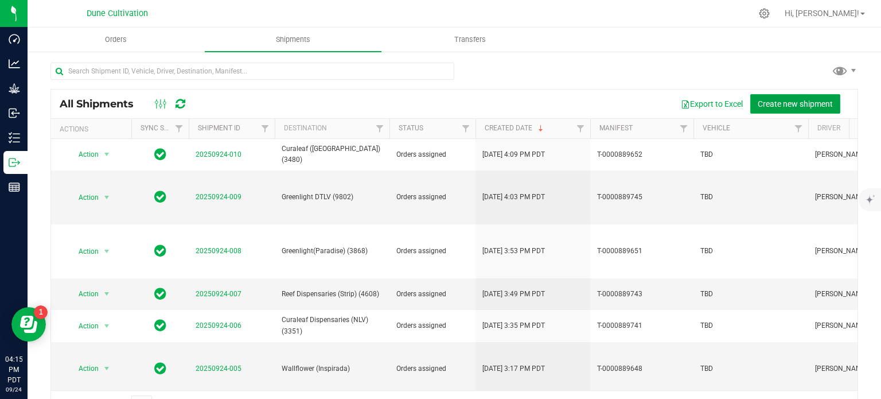
click at [801, 99] on span "Create new shipment" at bounding box center [795, 103] width 75 height 9
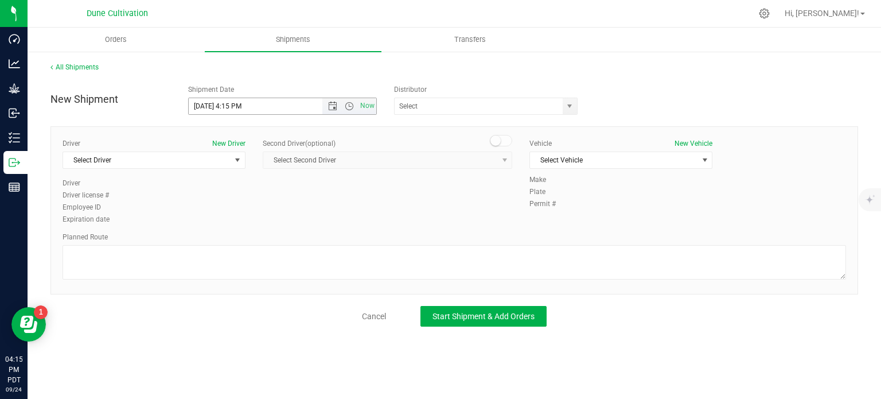
click at [211, 106] on input "9/24/2025 4:15 PM" at bounding box center [266, 106] width 154 height 16
drag, startPoint x: 283, startPoint y: 104, endPoint x: 227, endPoint y: 110, distance: 56.5
click at [227, 110] on input "9/25/2025 4:15 PM" at bounding box center [266, 106] width 154 height 16
click at [565, 110] on span "select" at bounding box center [569, 105] width 9 height 9
type input "9/25/2025 12:00 PM"
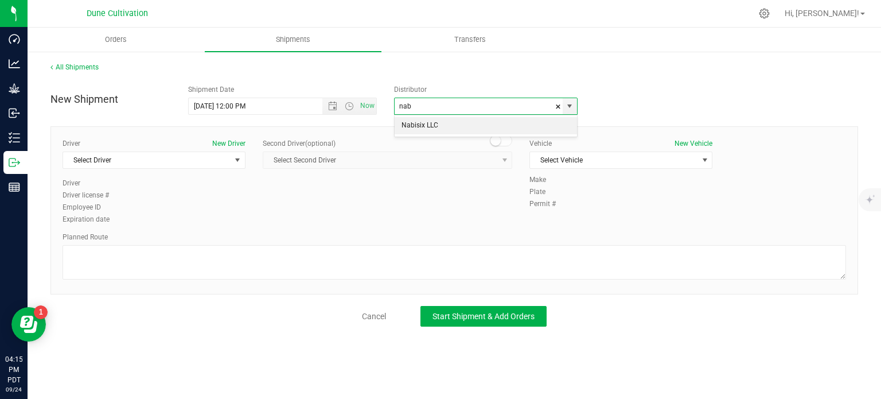
click at [443, 126] on li "Nabisix LLC" at bounding box center [486, 125] width 182 height 17
type input "Nabisix LLC"
click at [231, 162] on span "select" at bounding box center [238, 160] width 14 height 16
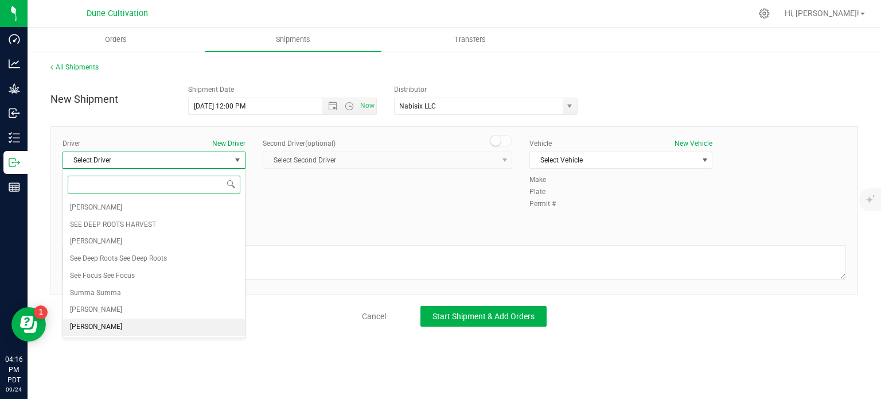
click at [125, 323] on li "TBD TBD" at bounding box center [154, 326] width 182 height 17
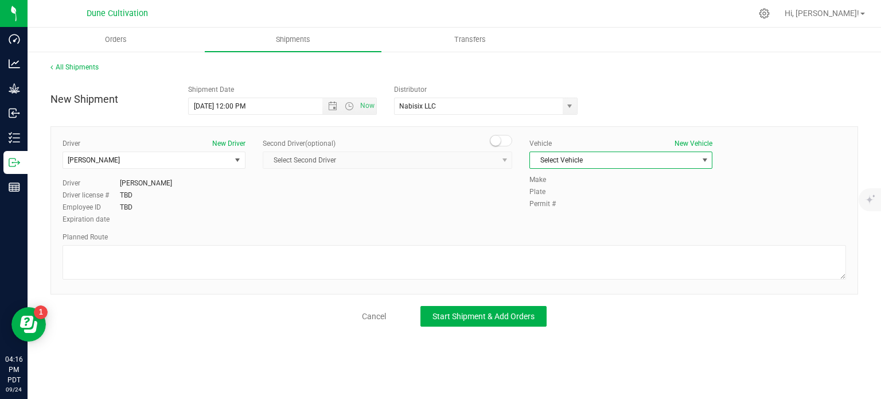
click at [670, 152] on span "Select Vehicle" at bounding box center [613, 160] width 167 height 16
click at [573, 279] on li "TBD" at bounding box center [621, 281] width 182 height 17
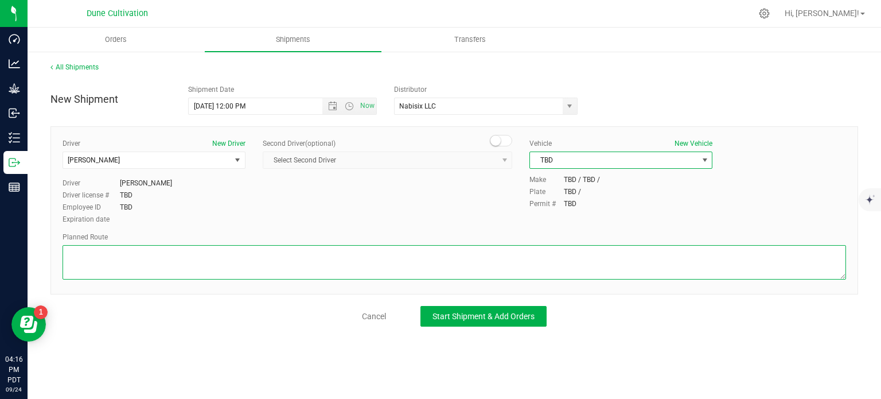
click at [140, 261] on textarea at bounding box center [454, 262] width 783 height 34
paste textarea " Follow Bucyrus Erie to E Cheyenne Ave 49 sec (0.3 mi)  Take I-15 S to S High…"
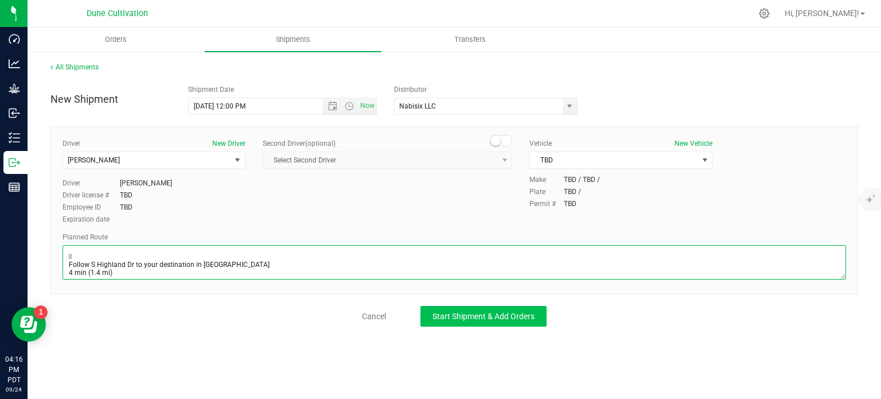
type textarea " Follow Bucyrus Erie to E Cheyenne Ave 49 sec (0.3 mi)  Take I-15 S to S High…"
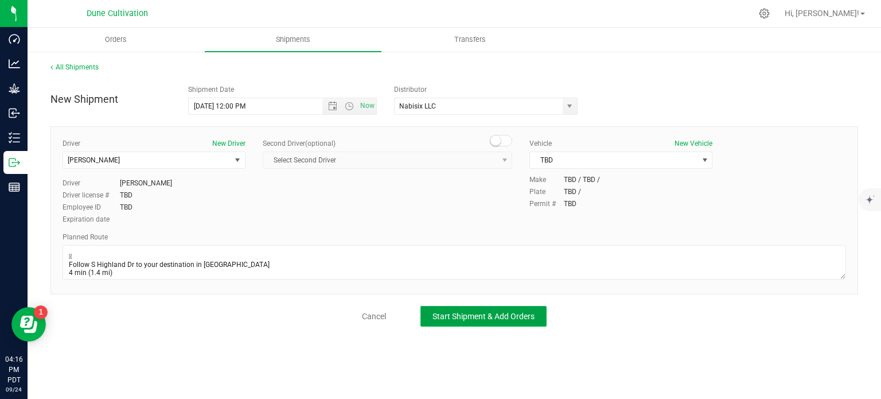
click at [457, 314] on span "Start Shipment & Add Orders" at bounding box center [483, 315] width 102 height 9
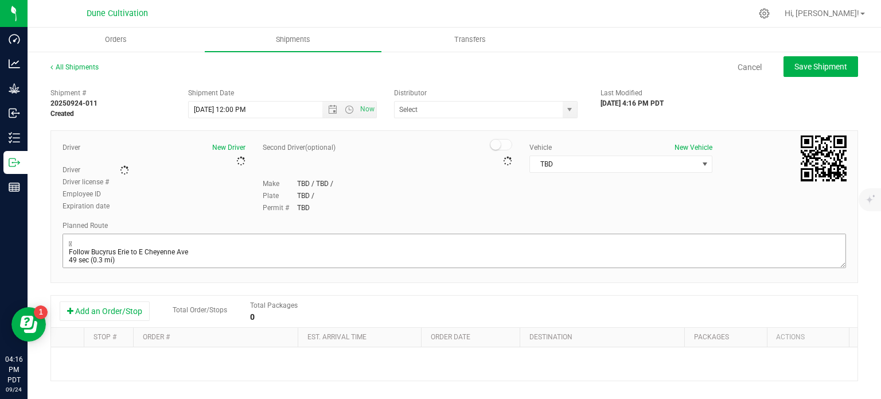
type input "Nabisix LLC"
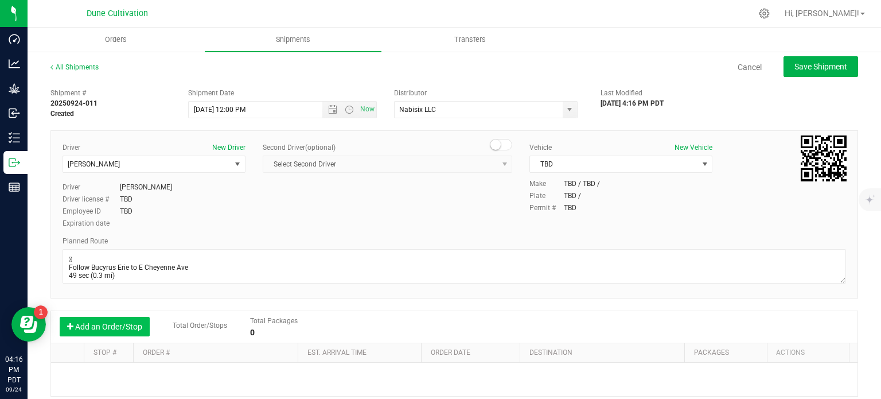
click at [119, 330] on button "Add an Order/Stop" at bounding box center [105, 326] width 90 height 19
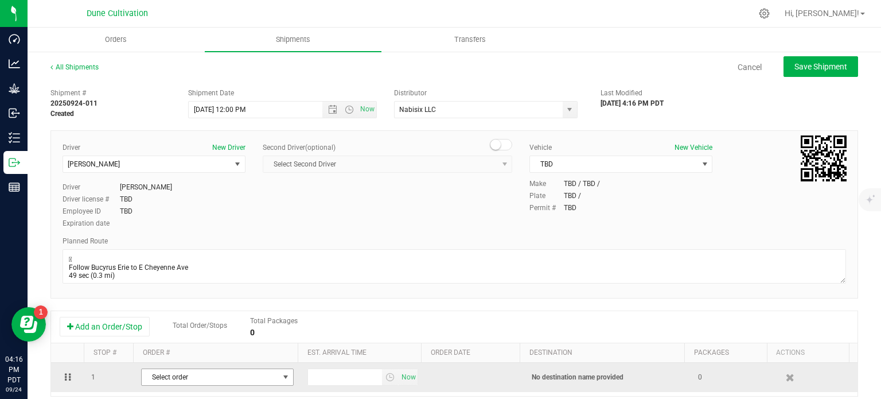
click at [182, 372] on span "Select order" at bounding box center [210, 377] width 137 height 16
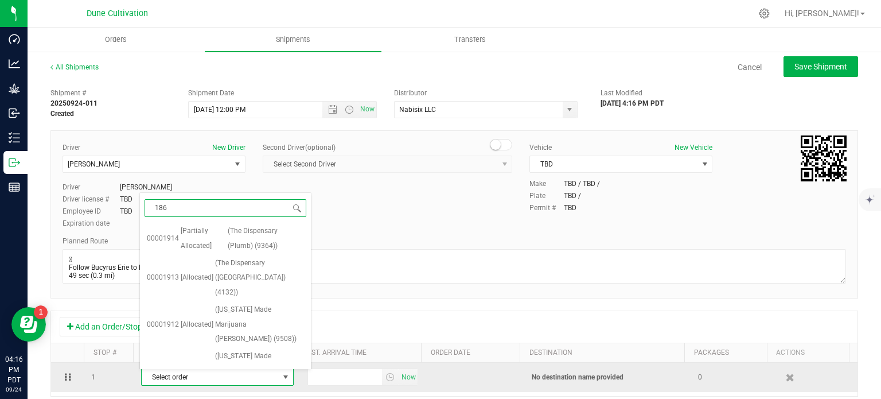
type input "1861"
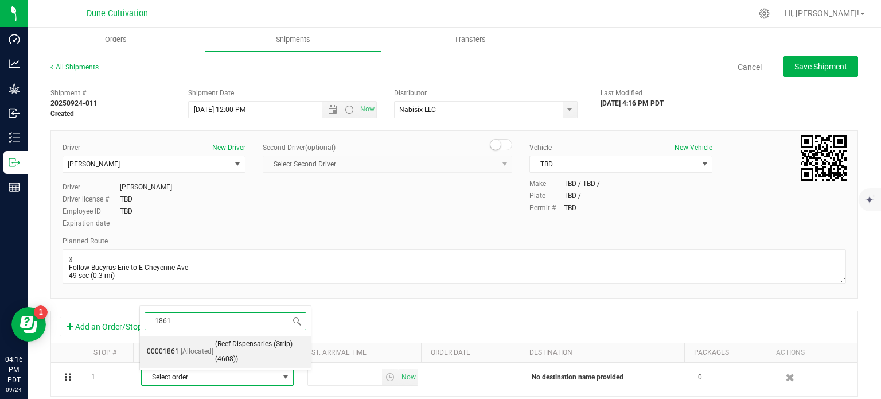
click at [206, 356] on span "[Allocated]" at bounding box center [197, 351] width 33 height 15
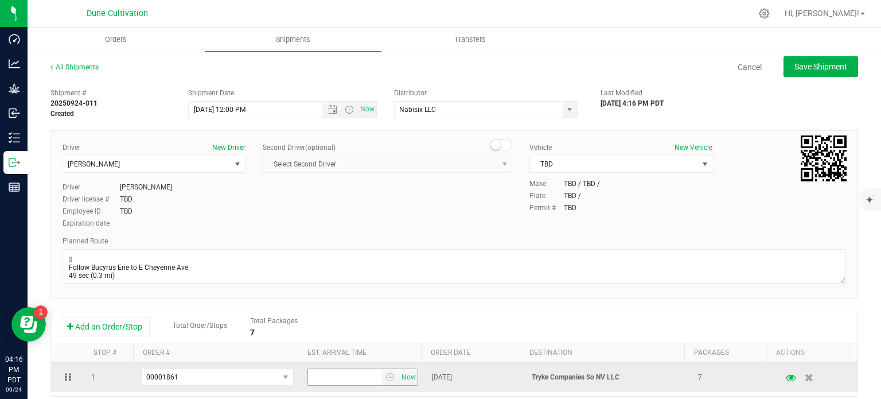
click at [328, 382] on input "text" at bounding box center [345, 377] width 75 height 16
type input "3:00 PM"
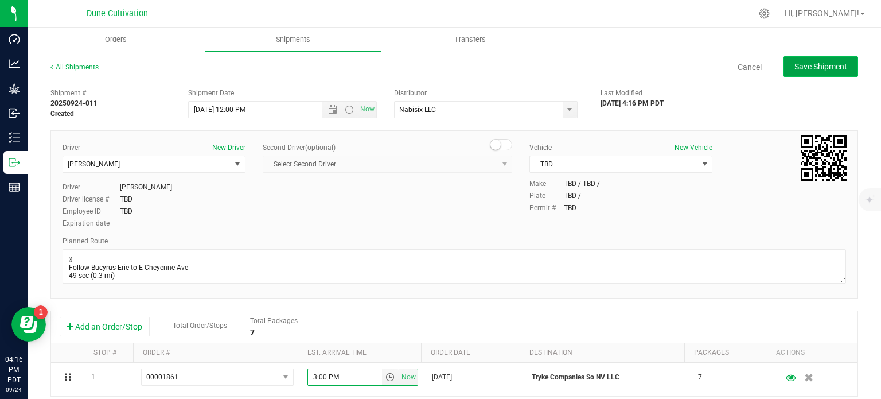
click at [806, 58] on button "Save Shipment" at bounding box center [820, 66] width 75 height 21
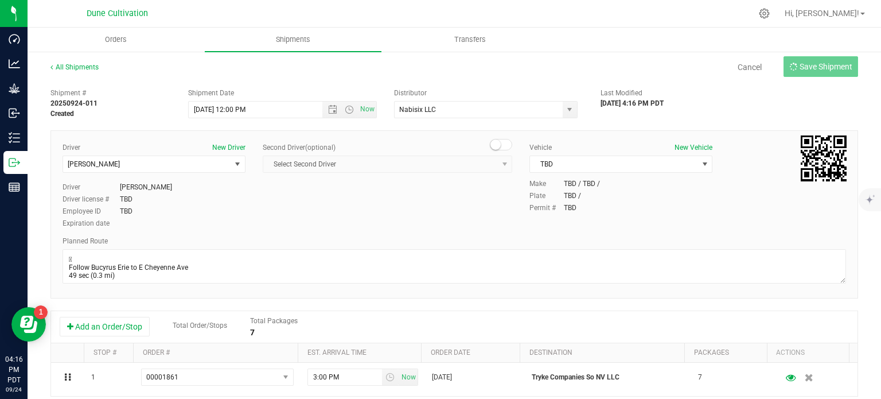
type input "9/25/2025 7:00 PM"
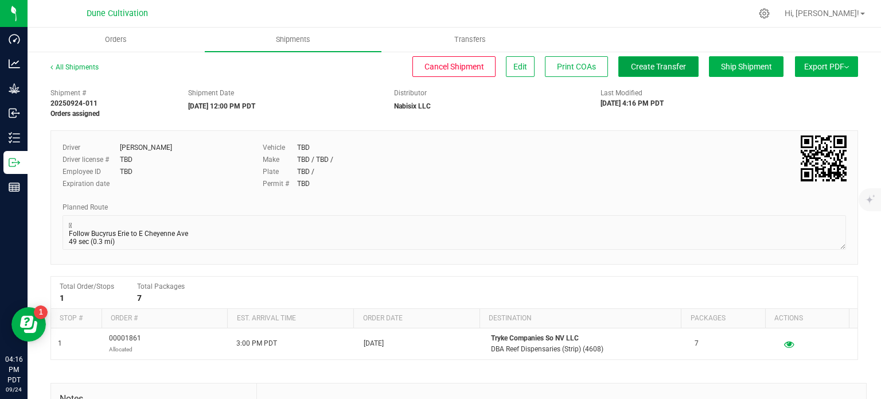
click at [662, 60] on button "Create Transfer" at bounding box center [658, 66] width 80 height 21
